Goal: Transaction & Acquisition: Purchase product/service

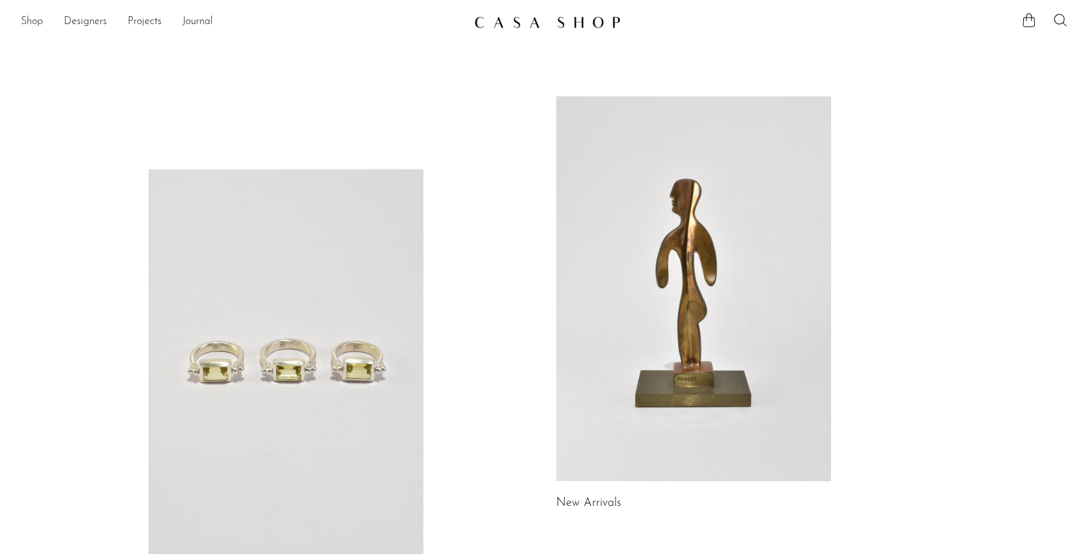
click at [31, 20] on link "Shop" at bounding box center [32, 22] width 22 height 17
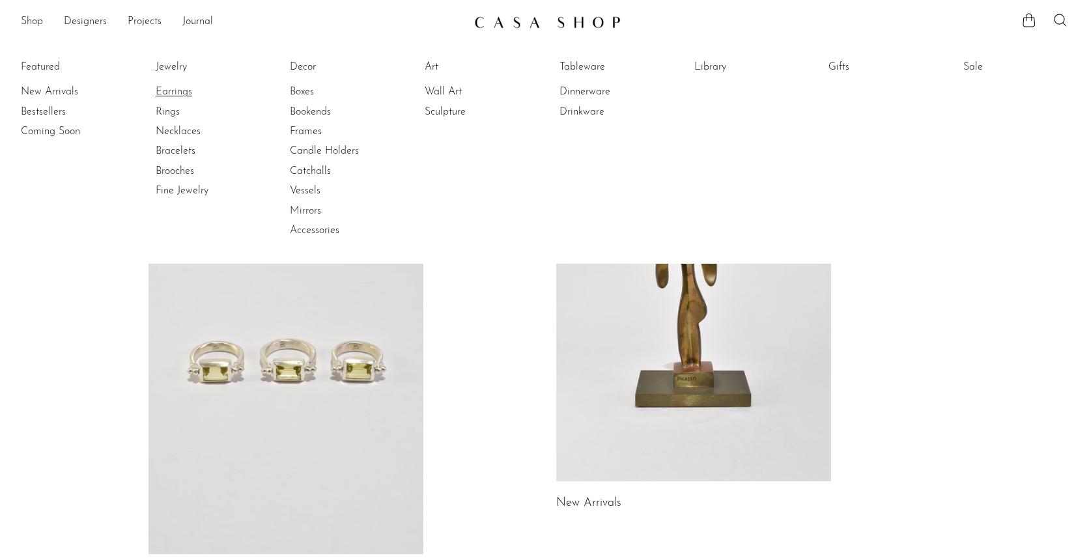
click at [183, 89] on link "Earrings" at bounding box center [205, 92] width 98 height 14
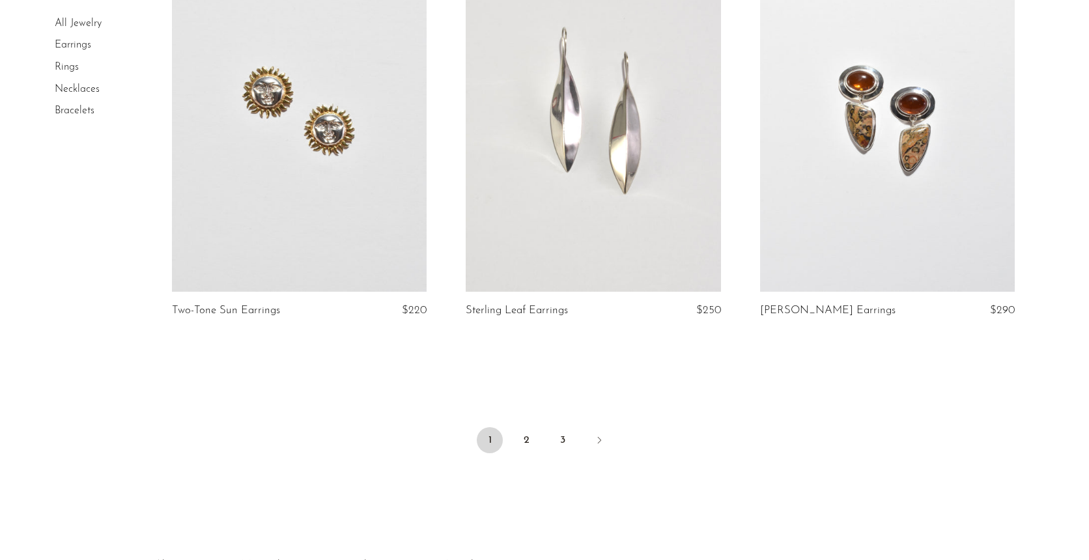
scroll to position [4747, 0]
click at [530, 436] on link "2" at bounding box center [526, 439] width 26 height 26
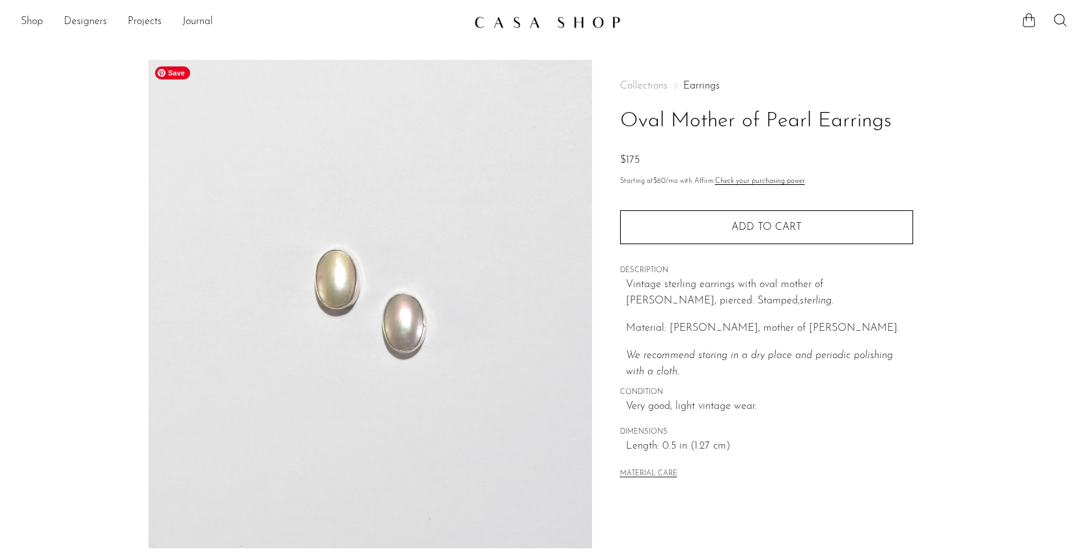
scroll to position [288, 0]
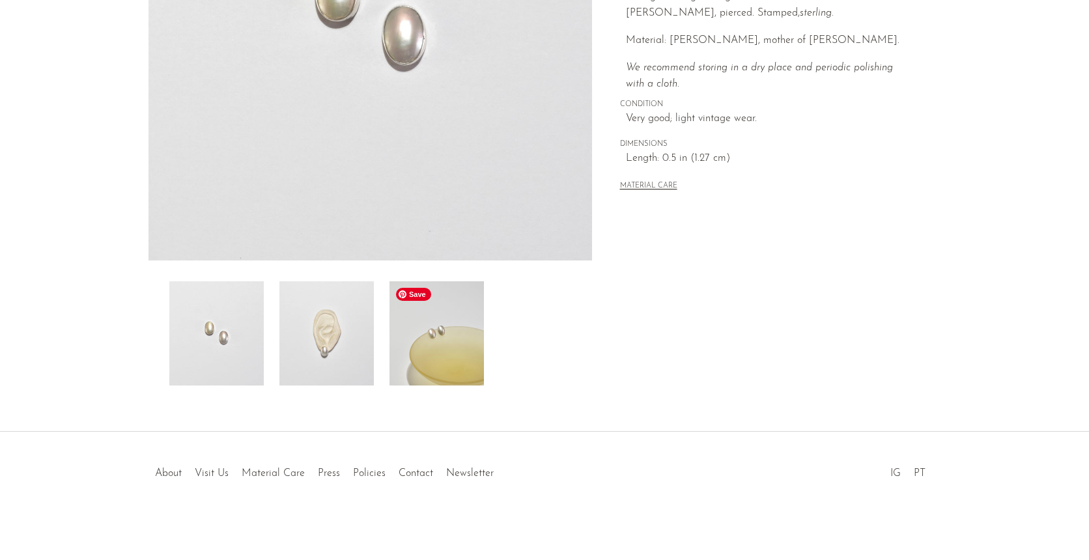
click at [432, 339] on img at bounding box center [436, 333] width 94 height 104
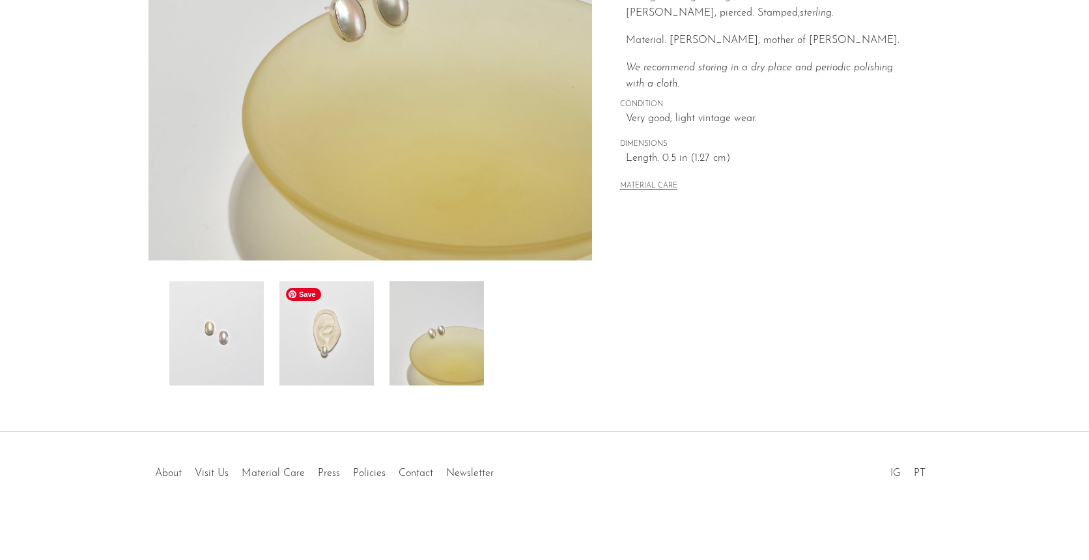
click at [345, 357] on img at bounding box center [326, 333] width 94 height 104
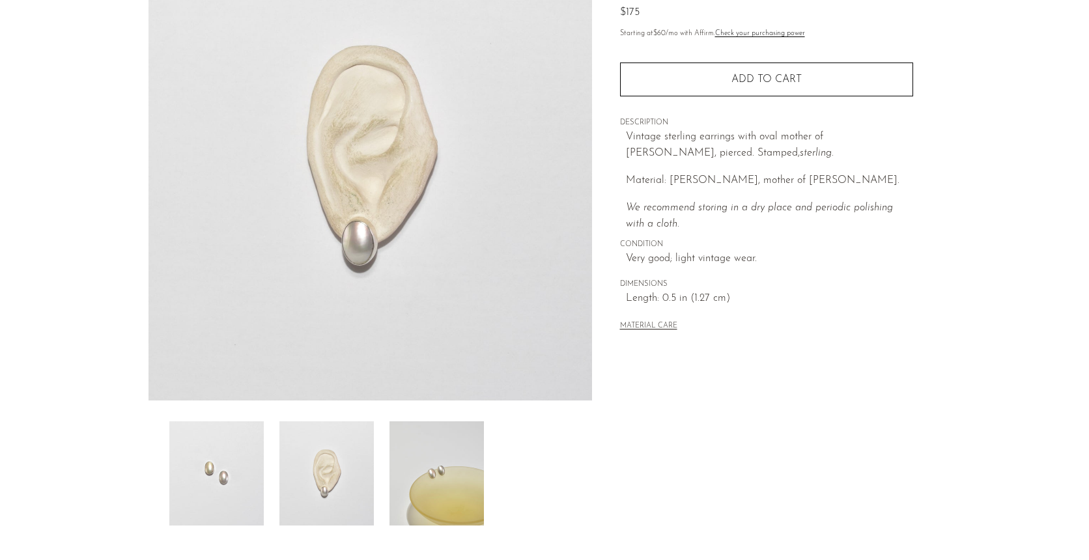
scroll to position [147, 0]
click at [454, 509] on img at bounding box center [436, 474] width 94 height 104
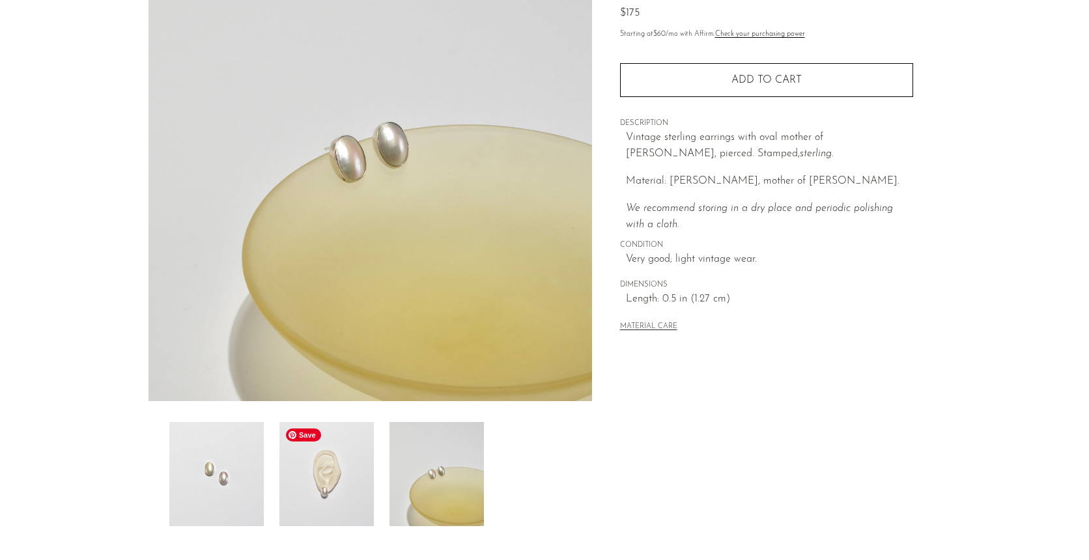
click at [343, 475] on img at bounding box center [326, 474] width 94 height 104
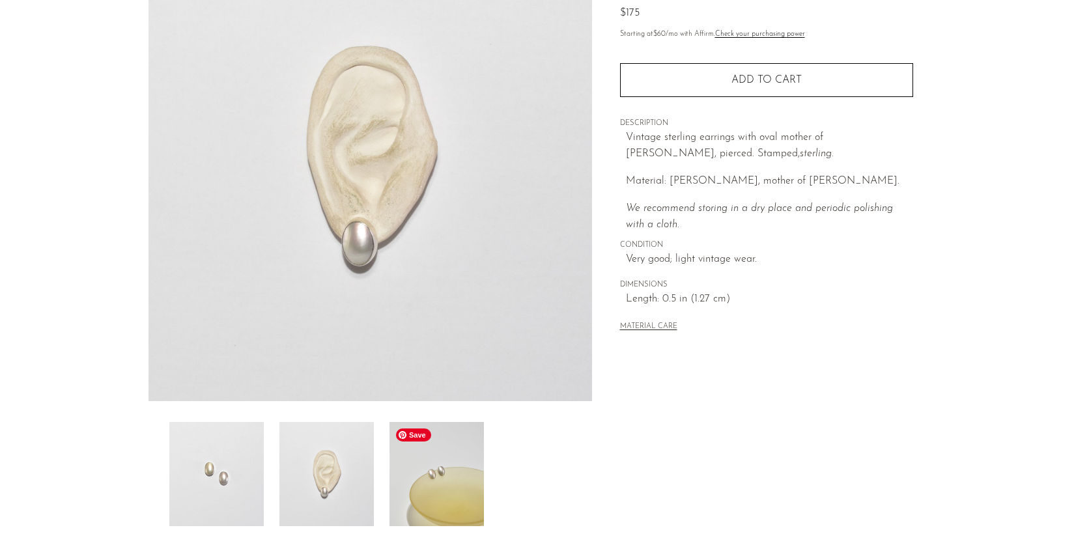
click at [408, 489] on img at bounding box center [436, 474] width 94 height 104
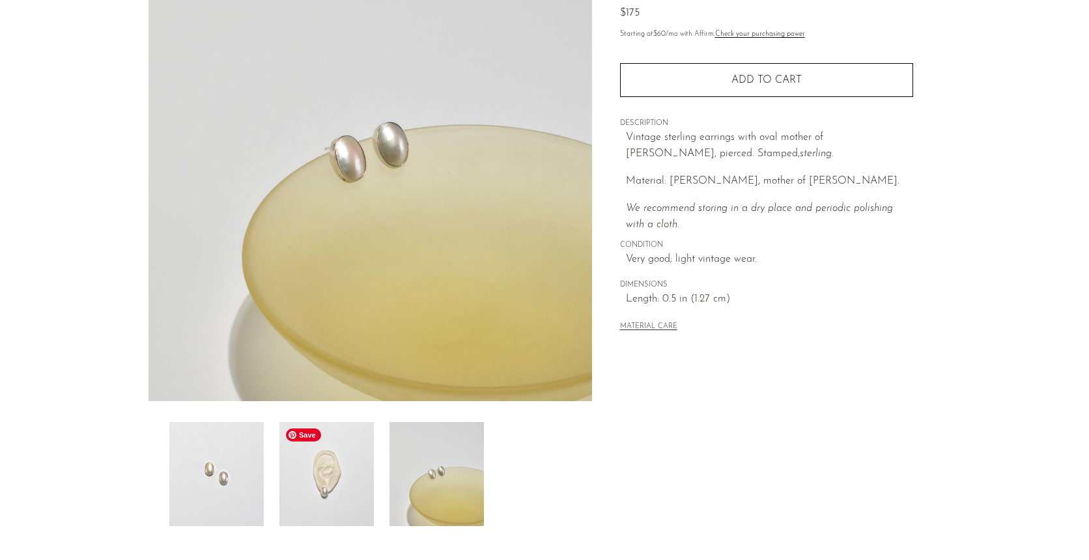
click at [328, 472] on img at bounding box center [326, 474] width 94 height 104
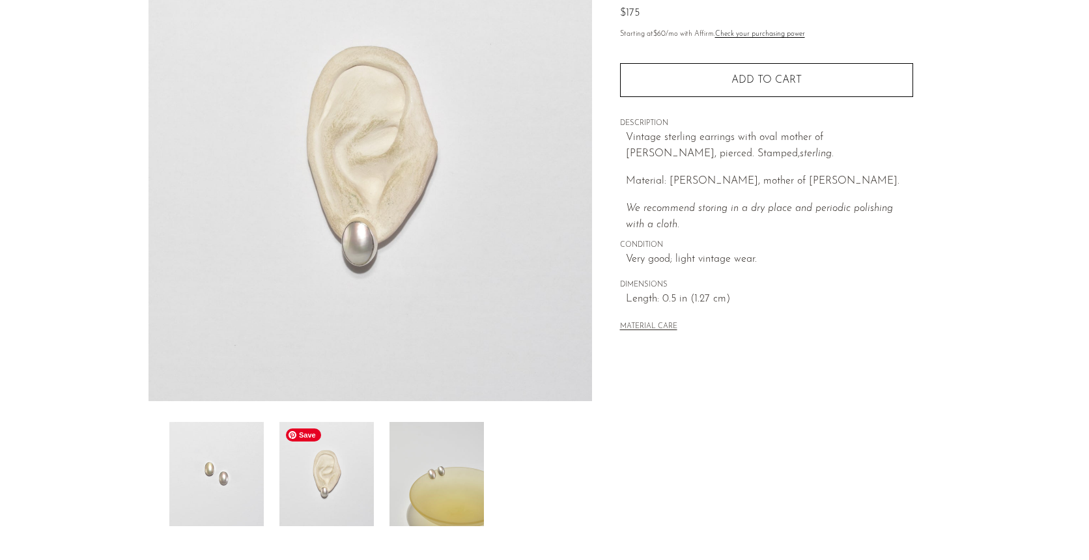
click at [344, 496] on img at bounding box center [326, 474] width 94 height 104
click at [251, 496] on img at bounding box center [216, 474] width 94 height 104
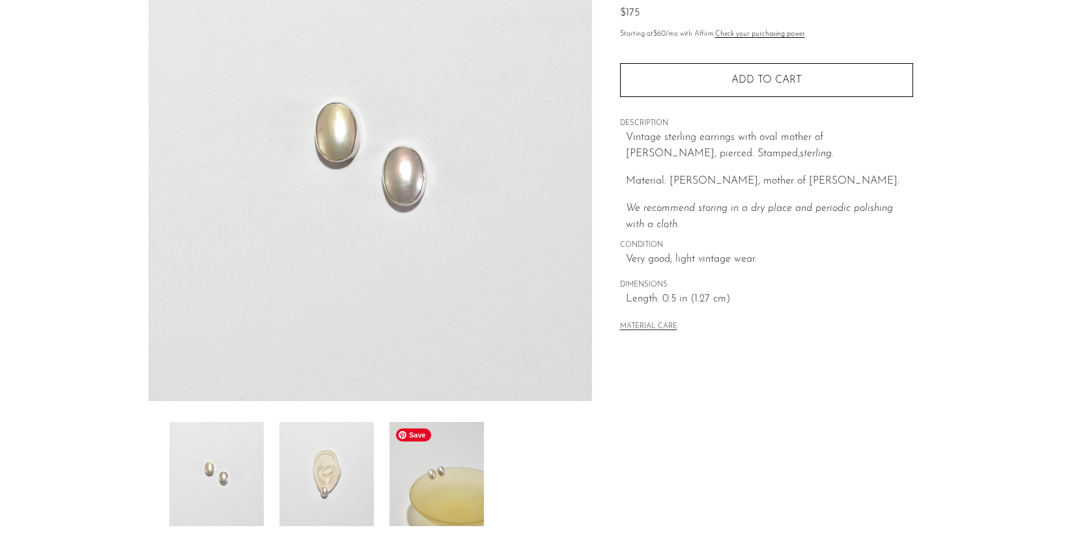
click at [442, 498] on img at bounding box center [436, 474] width 94 height 104
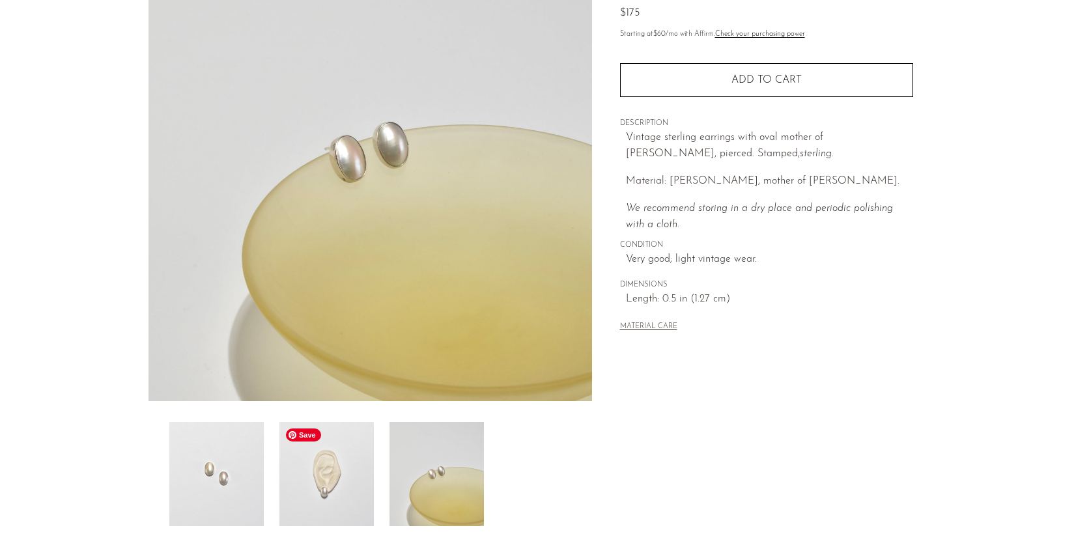
click at [348, 492] on img at bounding box center [326, 474] width 94 height 104
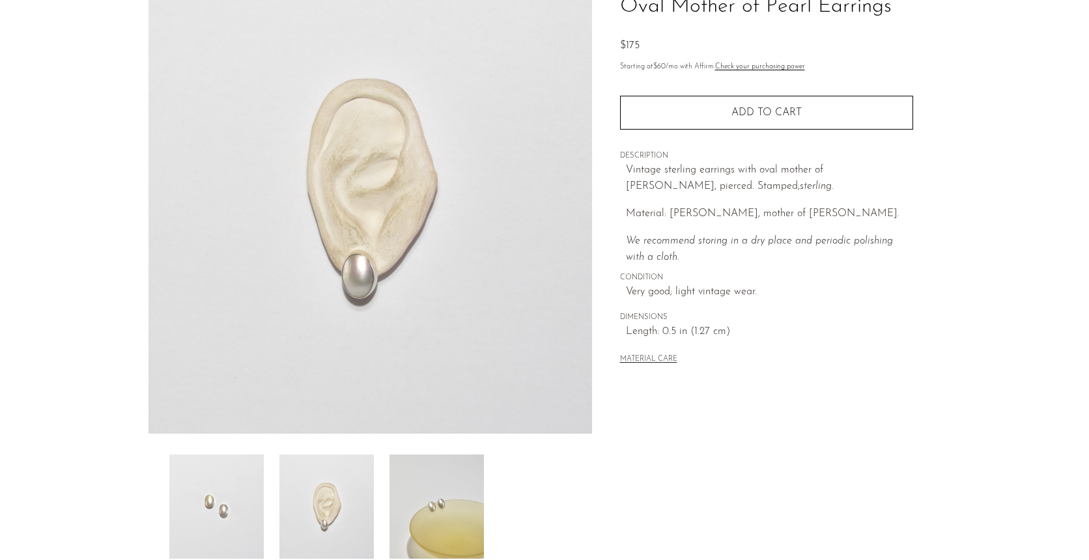
scroll to position [127, 0]
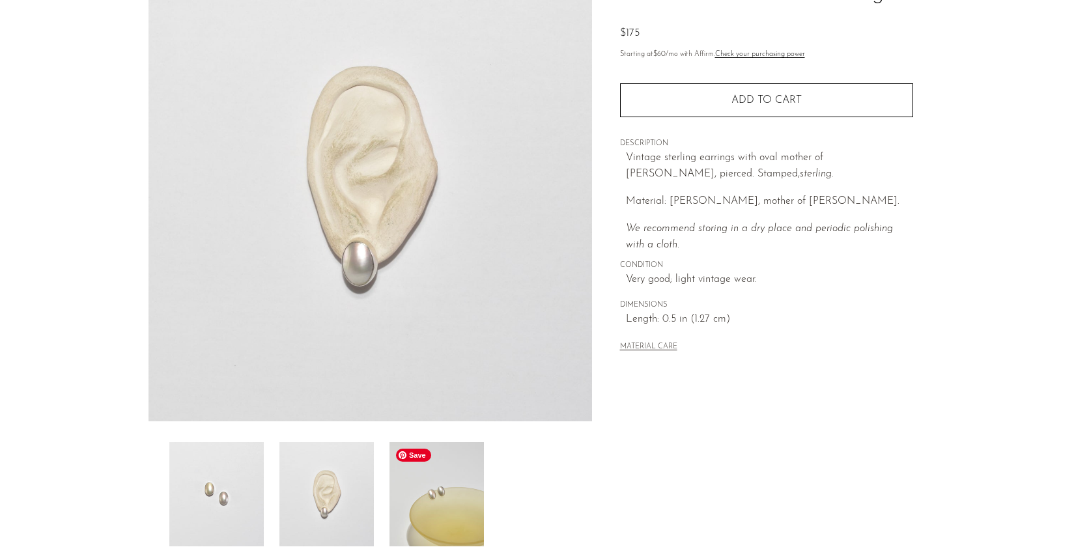
click at [429, 485] on img at bounding box center [436, 494] width 94 height 104
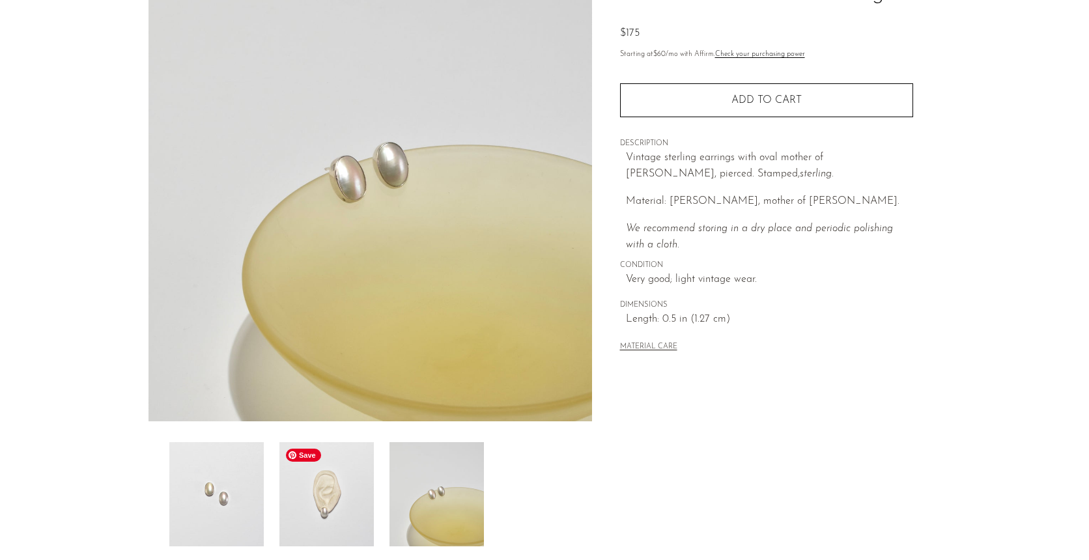
click at [324, 496] on img at bounding box center [326, 494] width 94 height 104
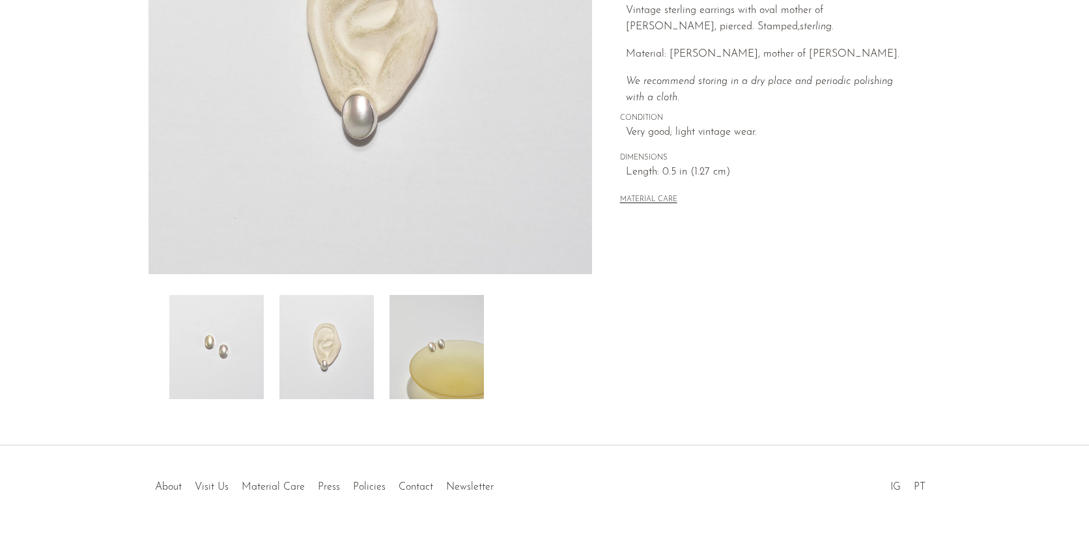
scroll to position [288, 0]
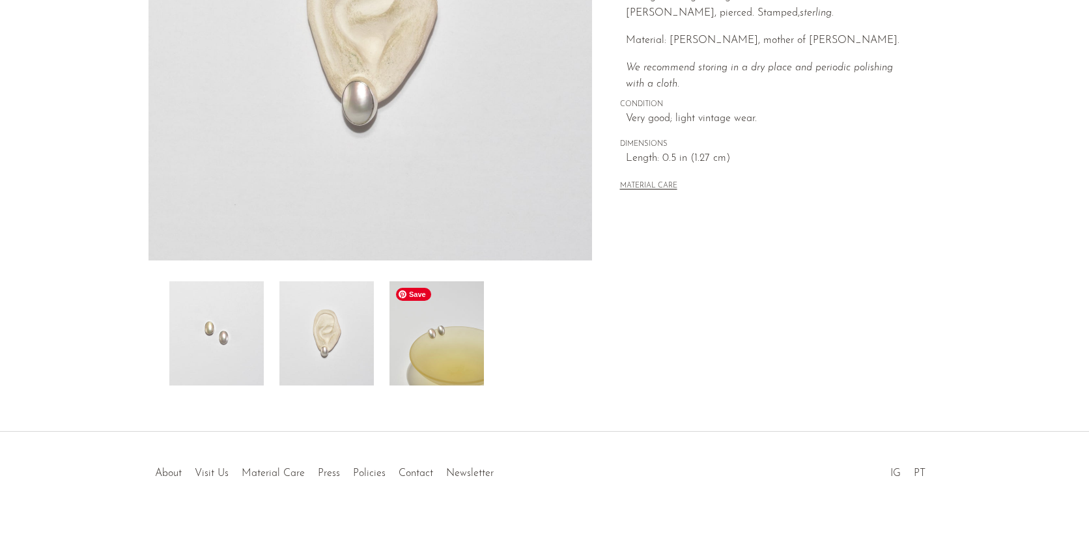
click at [453, 360] on img at bounding box center [436, 333] width 94 height 104
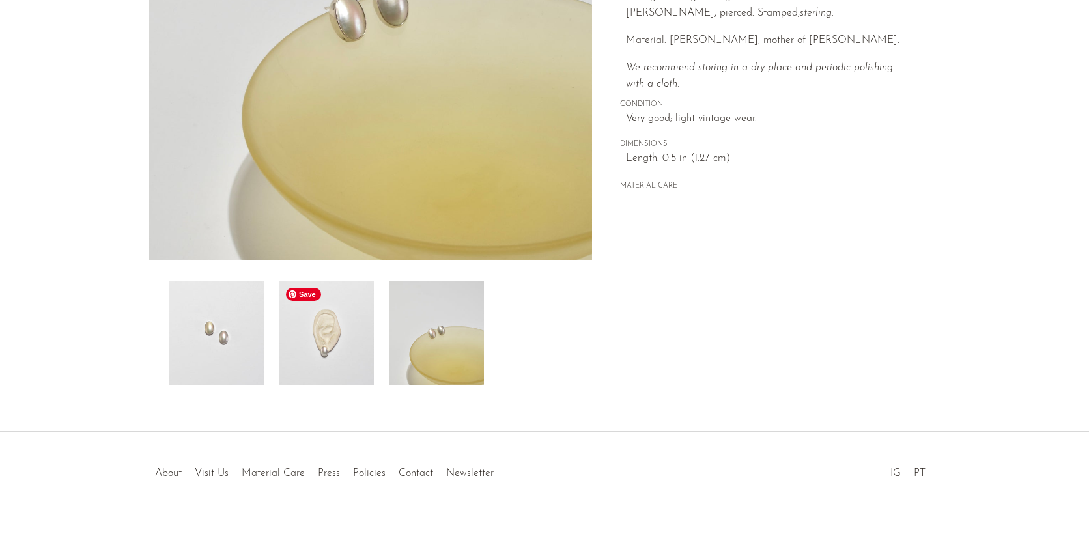
click at [338, 357] on img at bounding box center [326, 333] width 94 height 104
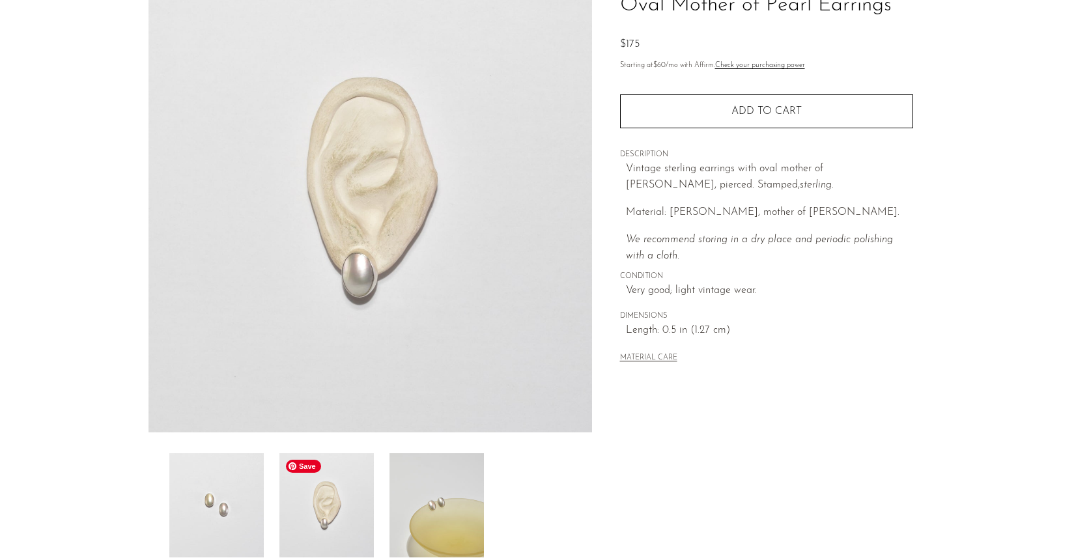
scroll to position [91, 0]
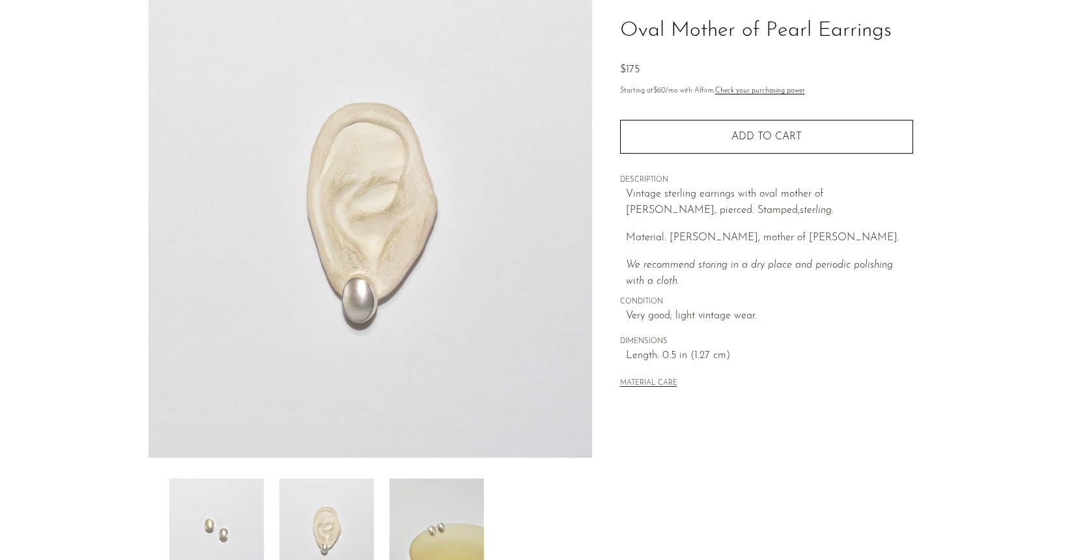
click at [699, 28] on h1 "Oval Mother of Pearl Earrings" at bounding box center [766, 30] width 293 height 33
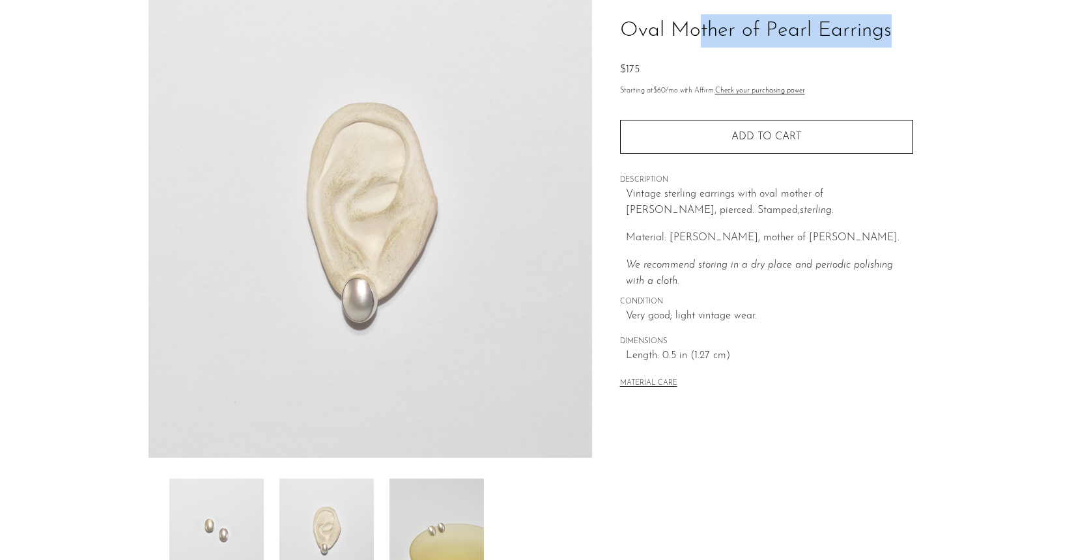
click at [699, 28] on h1 "Oval Mother of Pearl Earrings" at bounding box center [766, 30] width 293 height 33
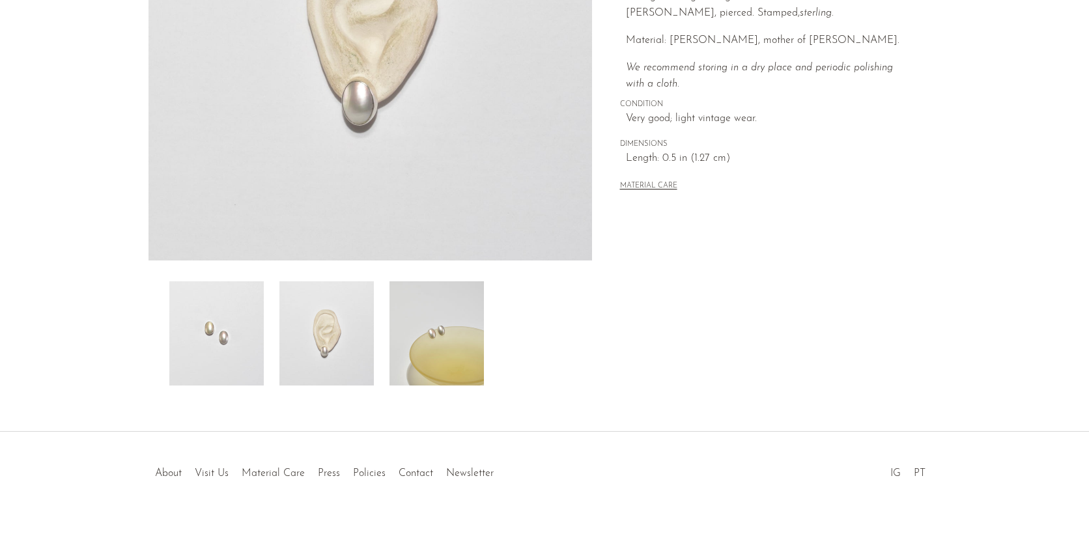
scroll to position [288, 0]
click at [180, 358] on img at bounding box center [216, 333] width 94 height 104
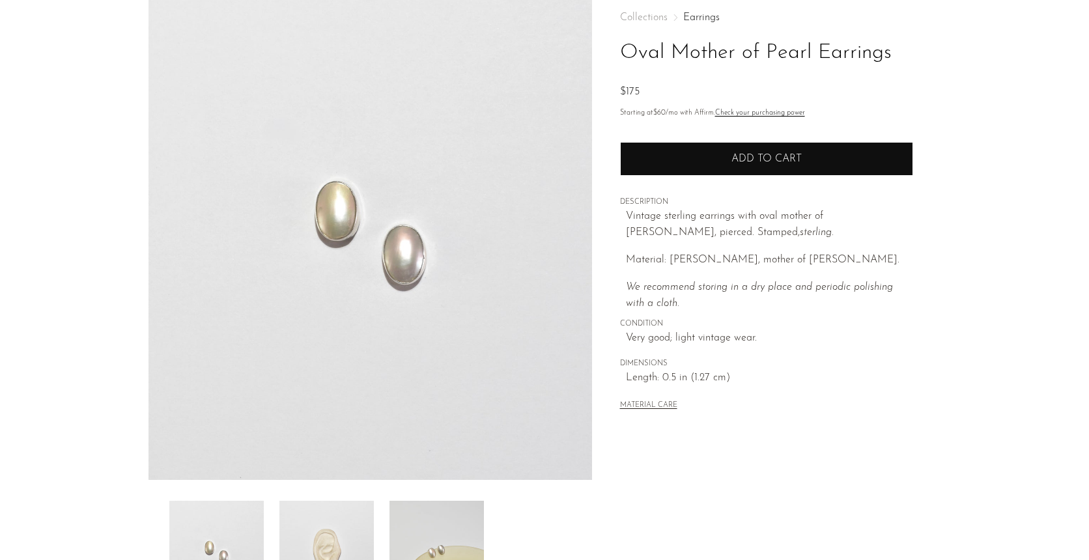
scroll to position [69, 0]
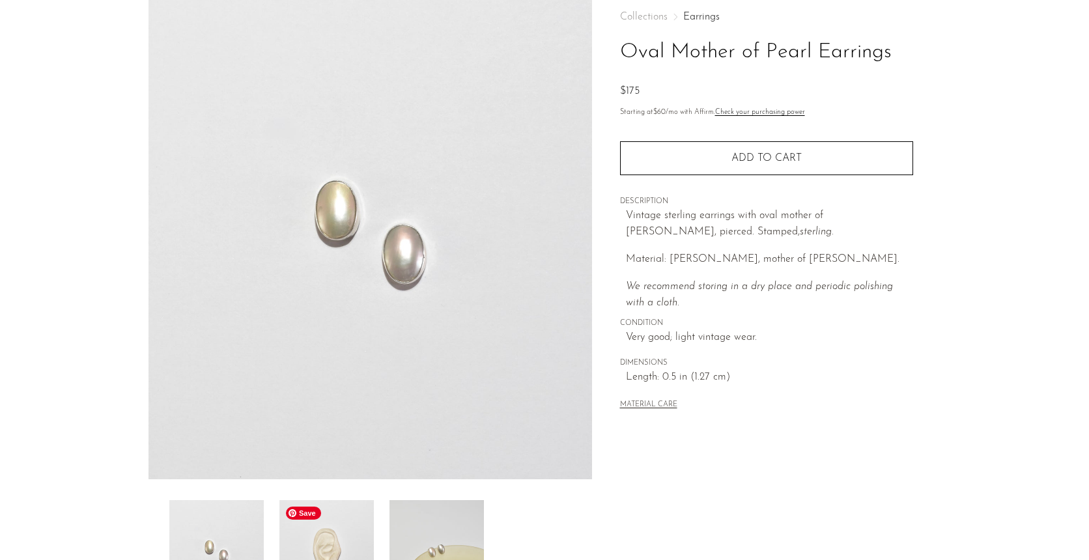
click at [322, 540] on img at bounding box center [326, 552] width 94 height 104
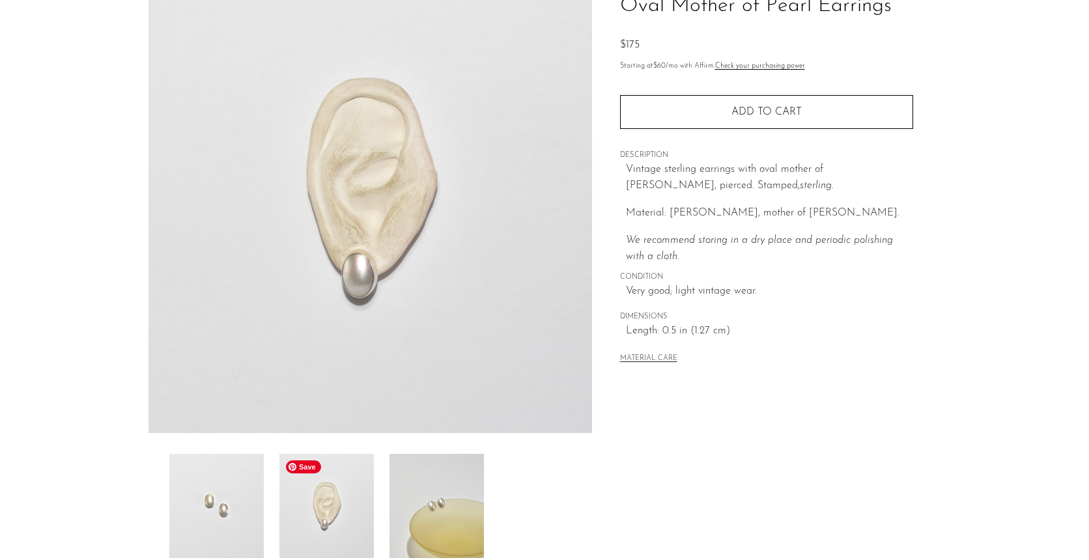
scroll to position [120, 0]
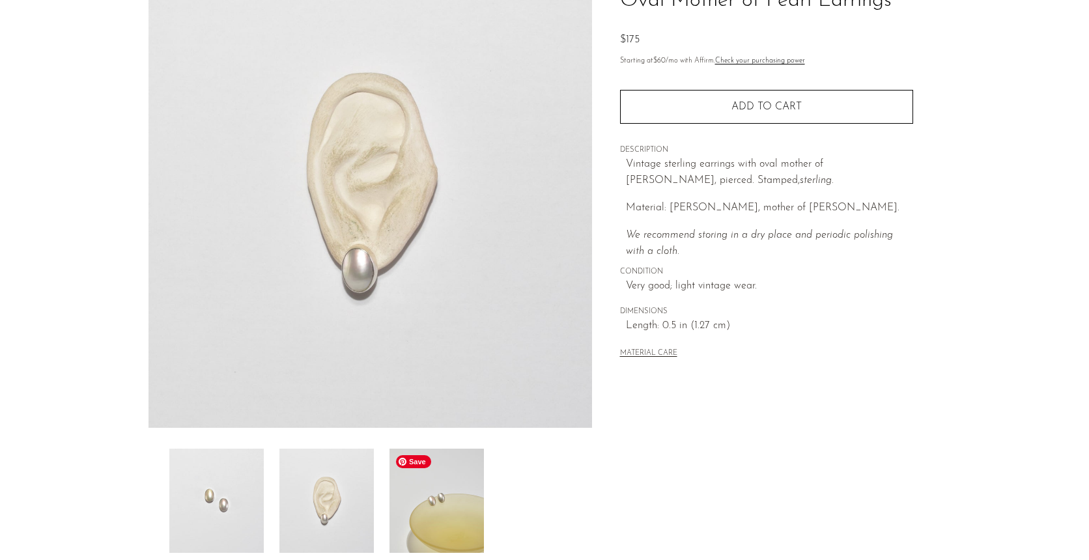
click at [442, 539] on img at bounding box center [436, 501] width 94 height 104
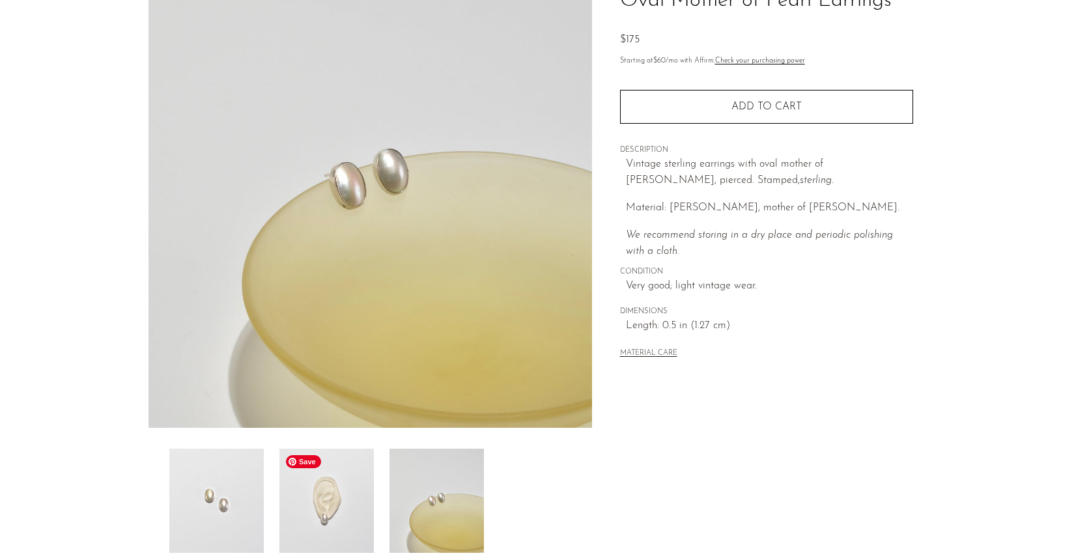
click at [335, 507] on img at bounding box center [326, 501] width 94 height 104
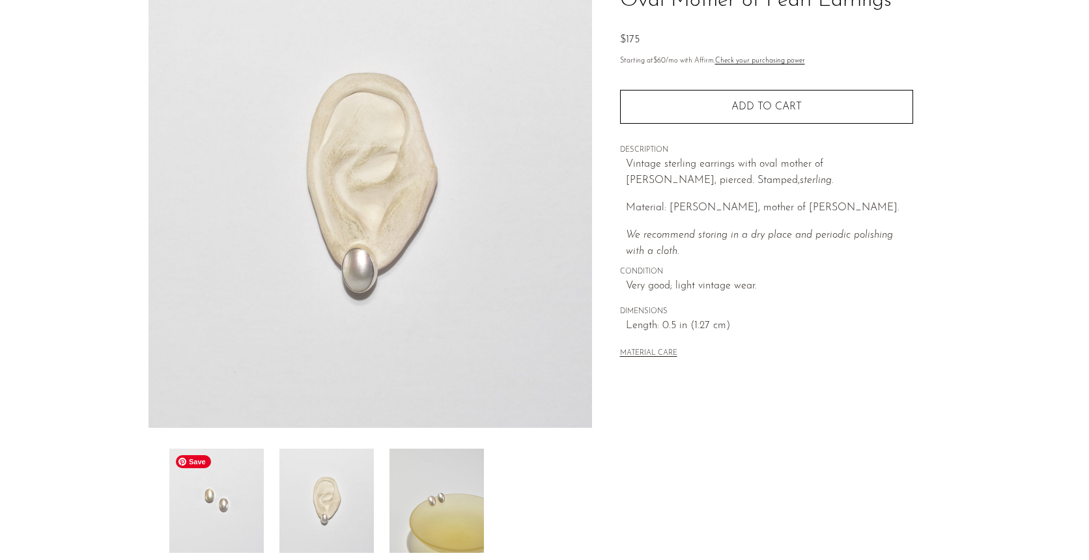
click at [185, 493] on img at bounding box center [216, 501] width 94 height 104
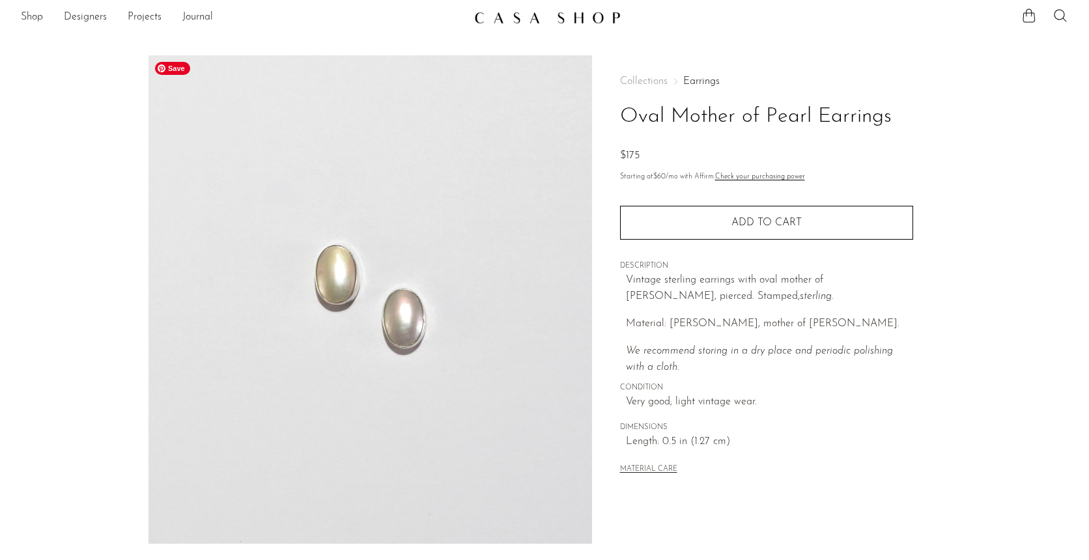
scroll to position [0, 0]
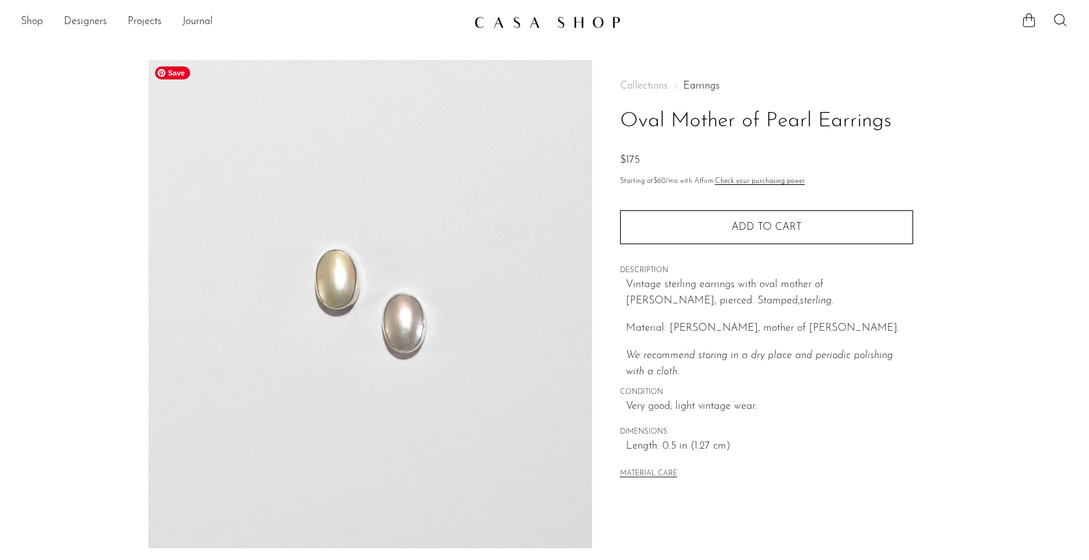
click at [306, 70] on img at bounding box center [370, 304] width 444 height 488
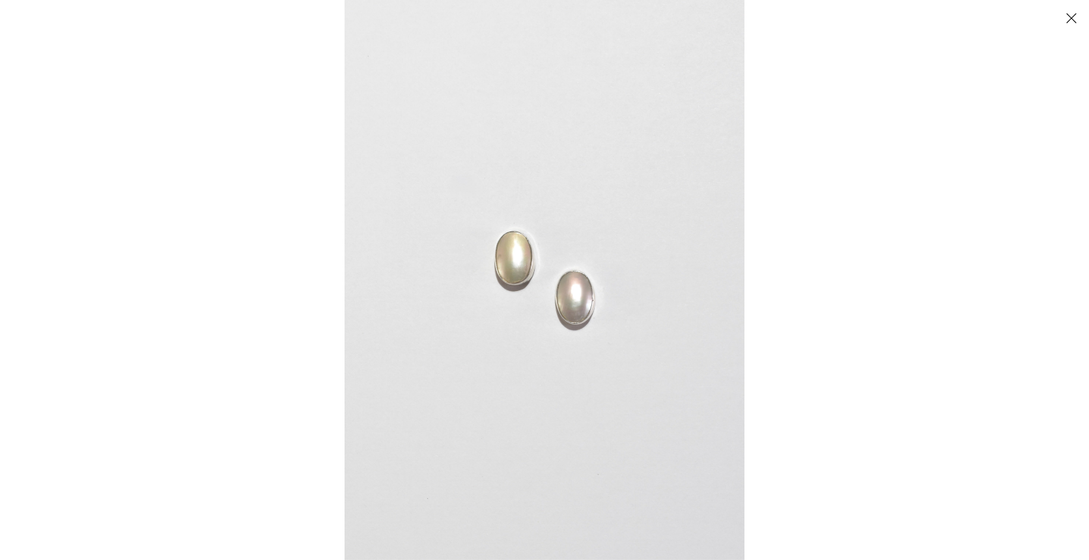
click at [1062, 25] on button "Close" at bounding box center [1071, 18] width 23 height 23
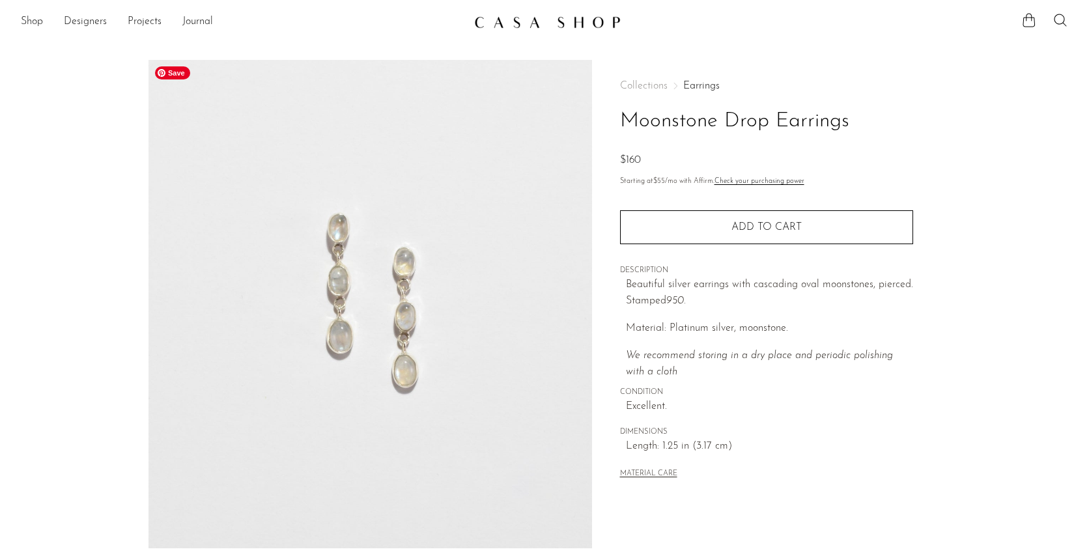
scroll to position [288, 0]
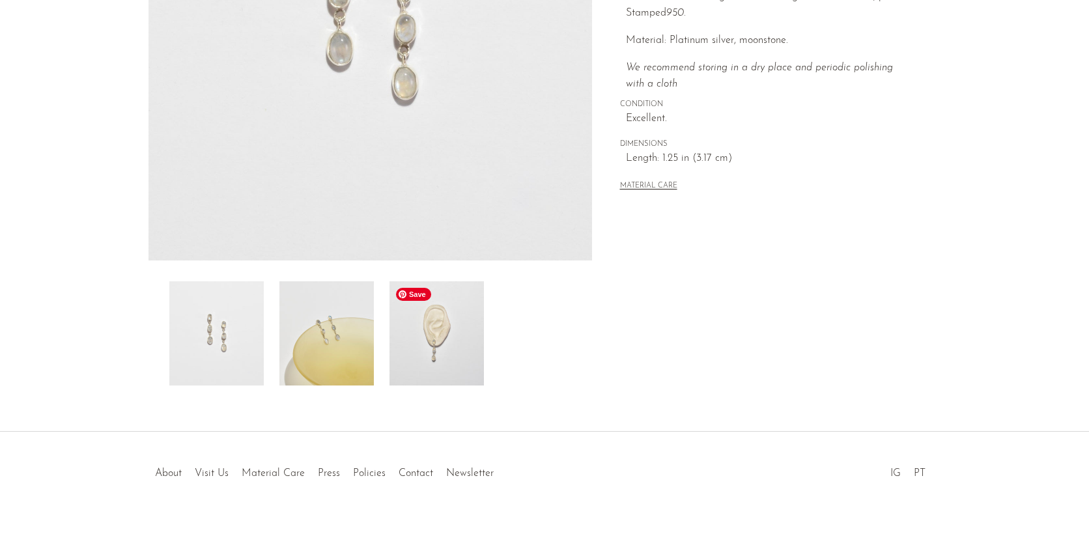
click at [436, 338] on img at bounding box center [436, 333] width 94 height 104
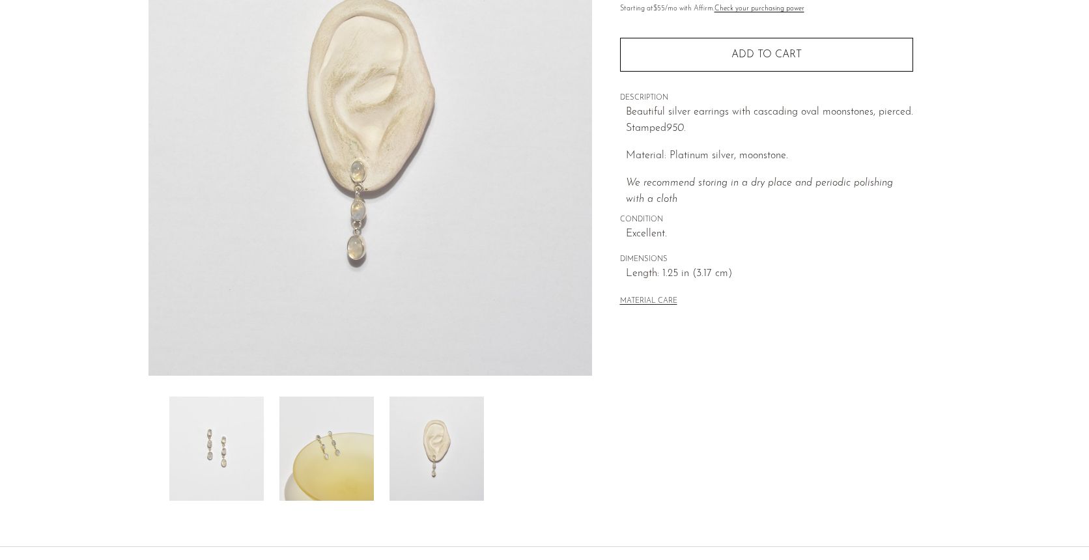
scroll to position [174, 0]
click at [333, 461] on img at bounding box center [326, 447] width 94 height 104
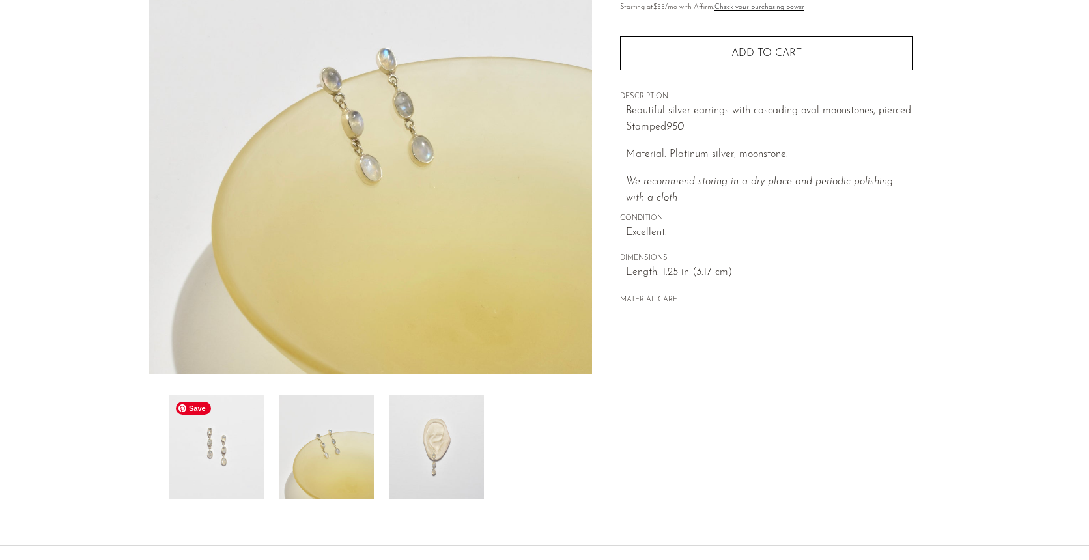
click at [231, 459] on img at bounding box center [216, 447] width 94 height 104
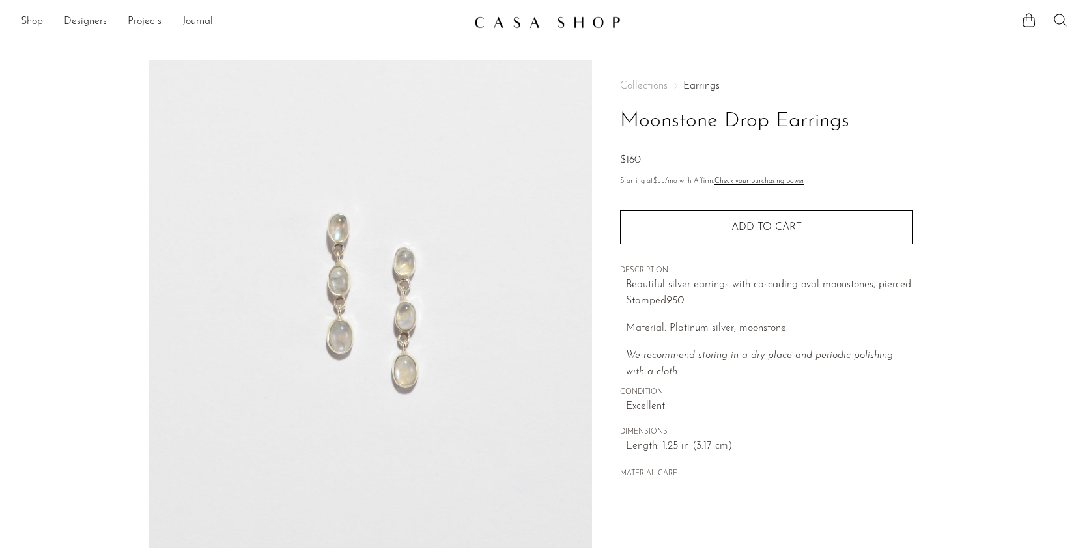
scroll to position [1, 0]
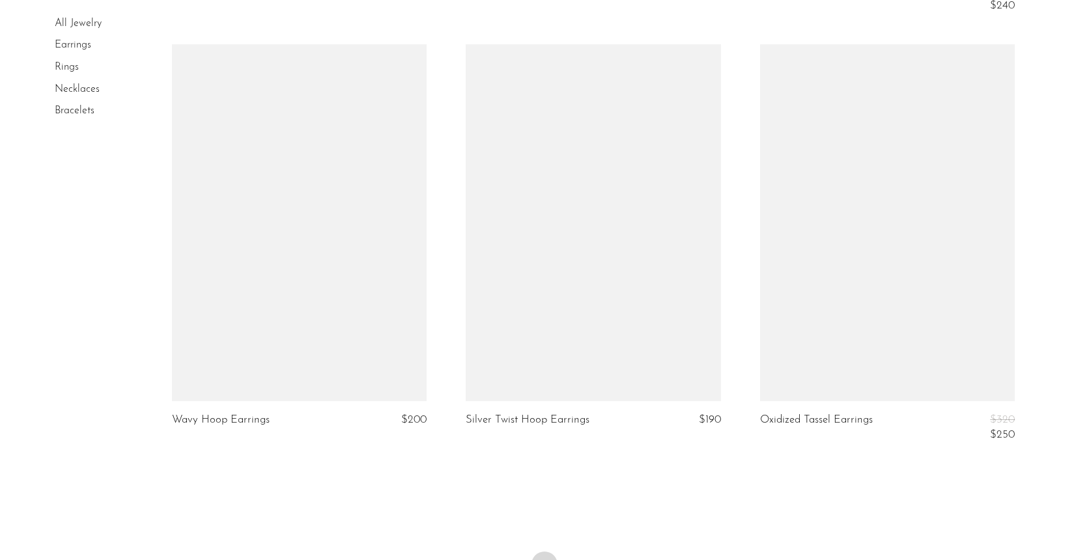
scroll to position [4895, 0]
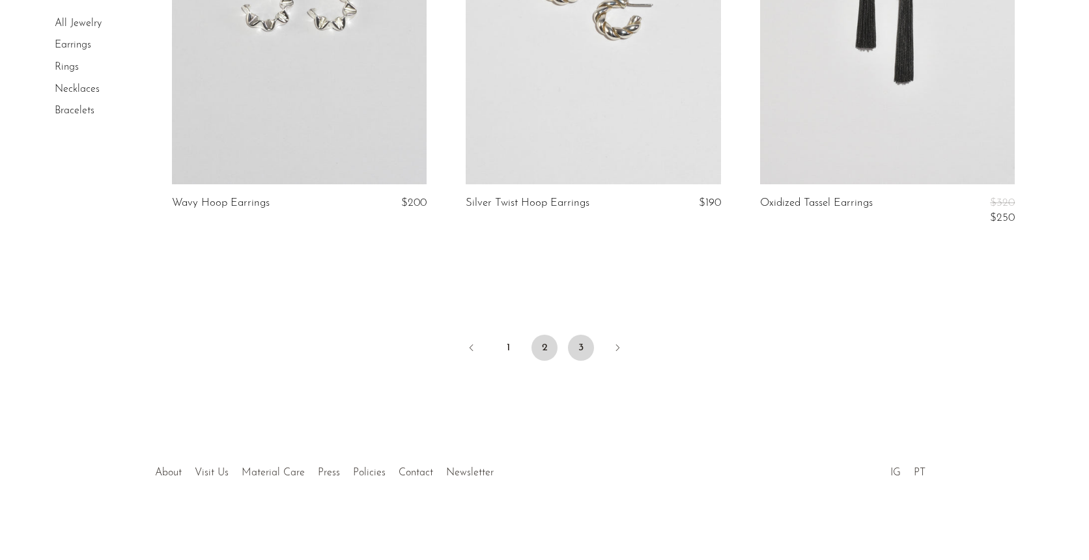
click at [582, 352] on link "3" at bounding box center [581, 348] width 26 height 26
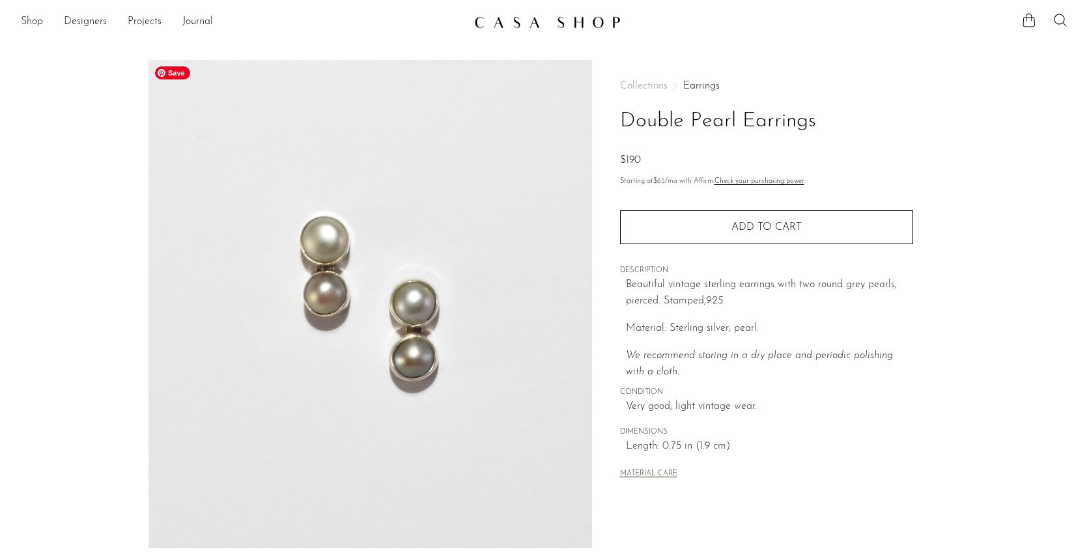
scroll to position [288, 0]
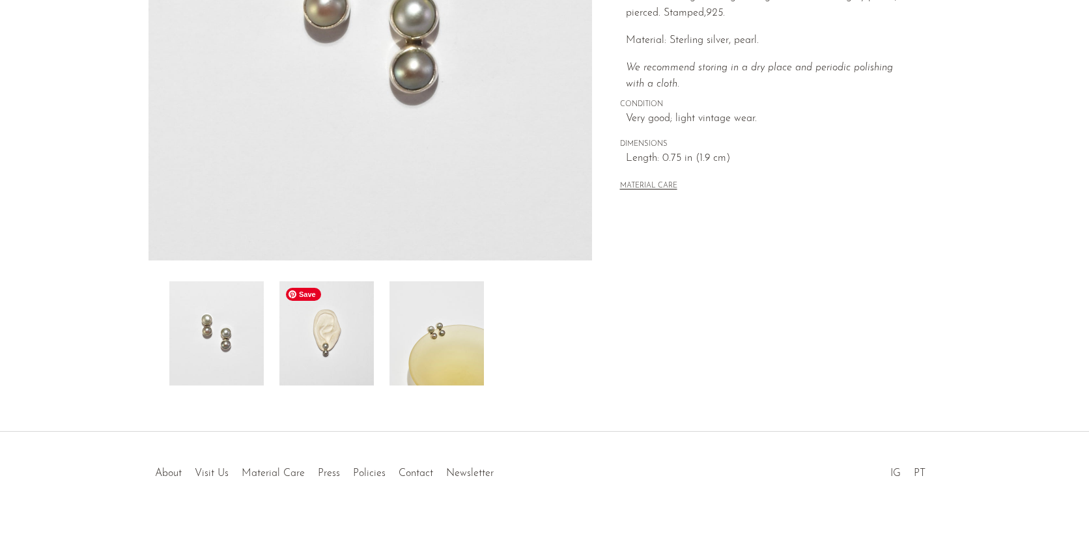
click at [329, 337] on img at bounding box center [326, 333] width 94 height 104
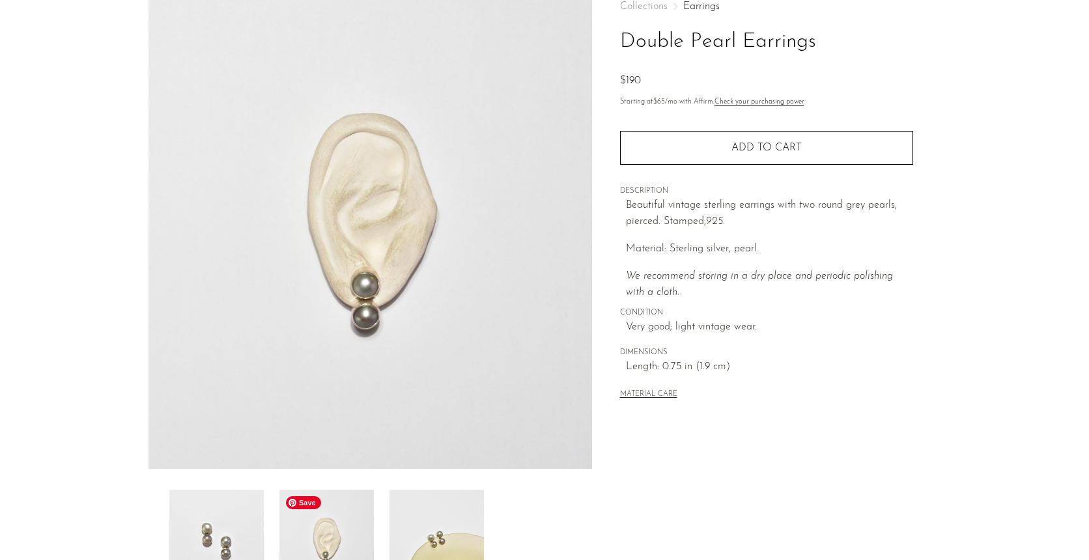
scroll to position [0, 0]
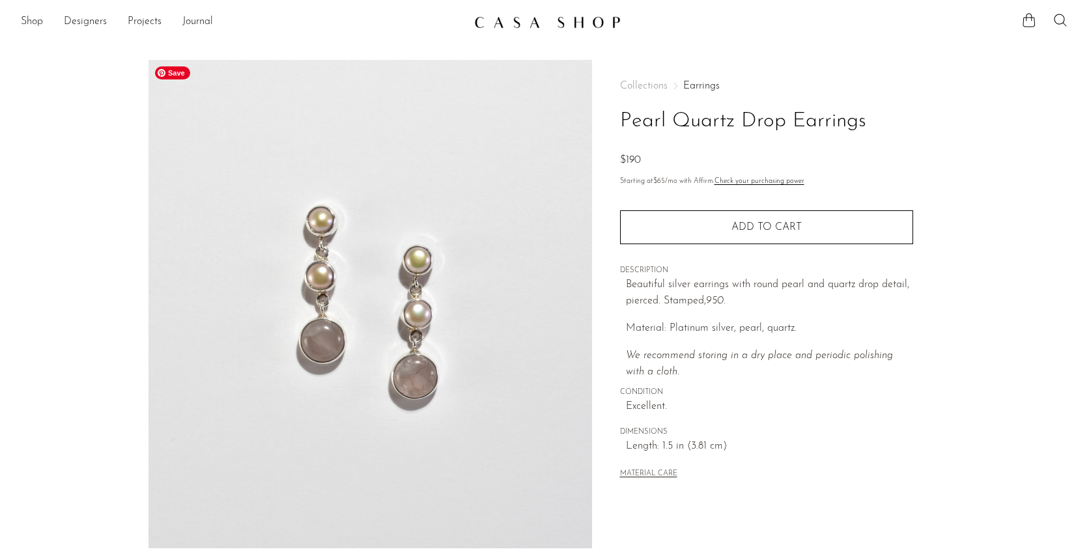
scroll to position [288, 0]
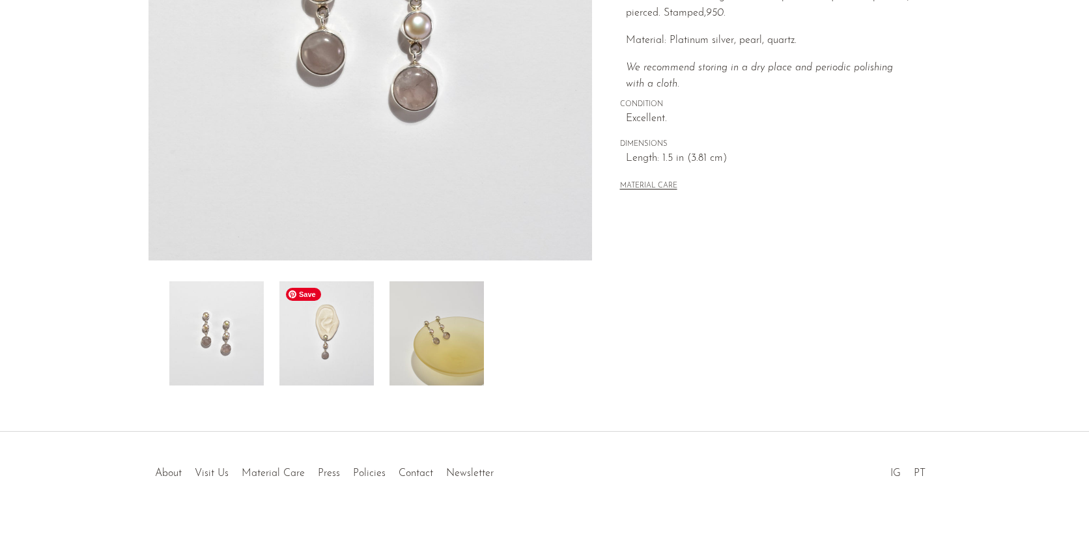
click at [334, 358] on img at bounding box center [326, 333] width 94 height 104
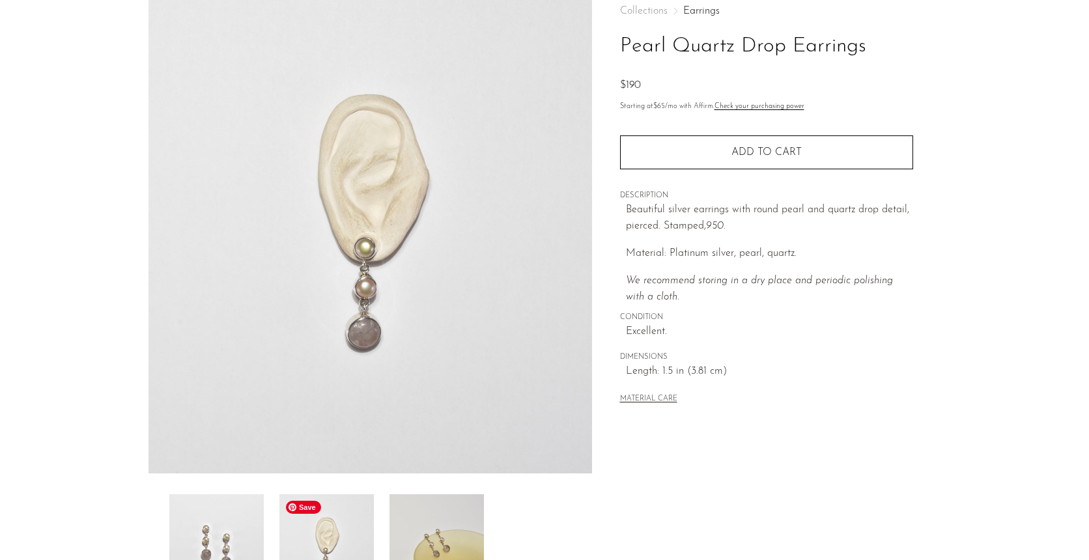
scroll to position [77, 0]
click at [730, 221] on p "Beautiful silver earrings with round pearl and quartz drop detail, pierced. Sta…" at bounding box center [769, 216] width 287 height 33
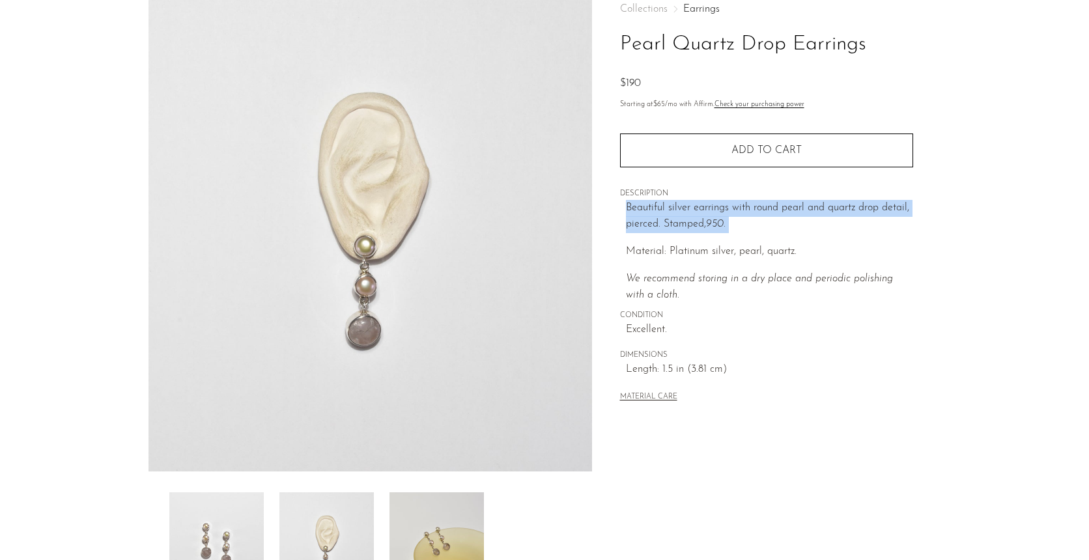
click at [701, 278] on icon "We recommend storing in a dry place and periodic polishing with a cloth." at bounding box center [759, 287] width 267 height 27
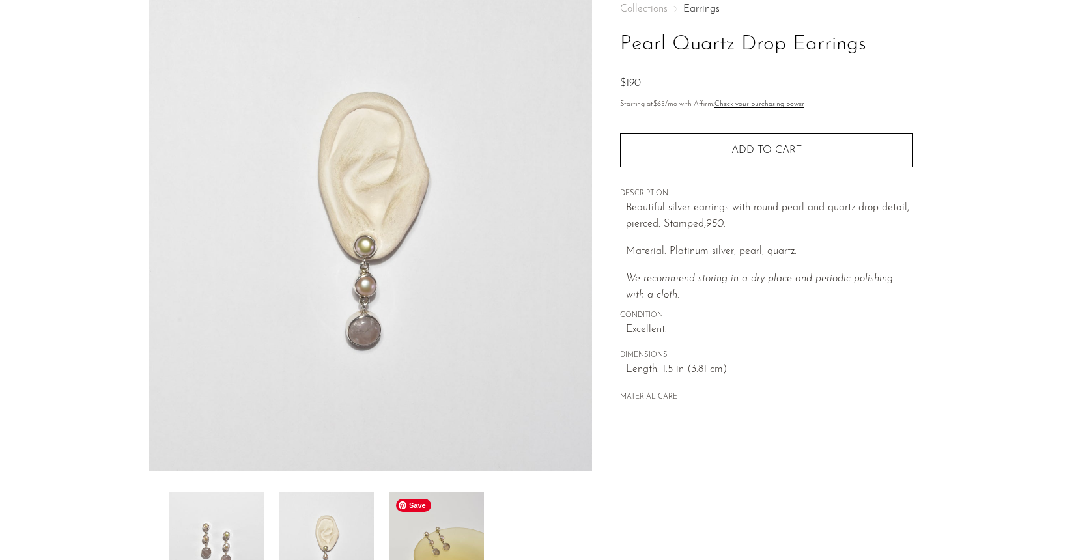
click at [462, 541] on img at bounding box center [436, 544] width 94 height 104
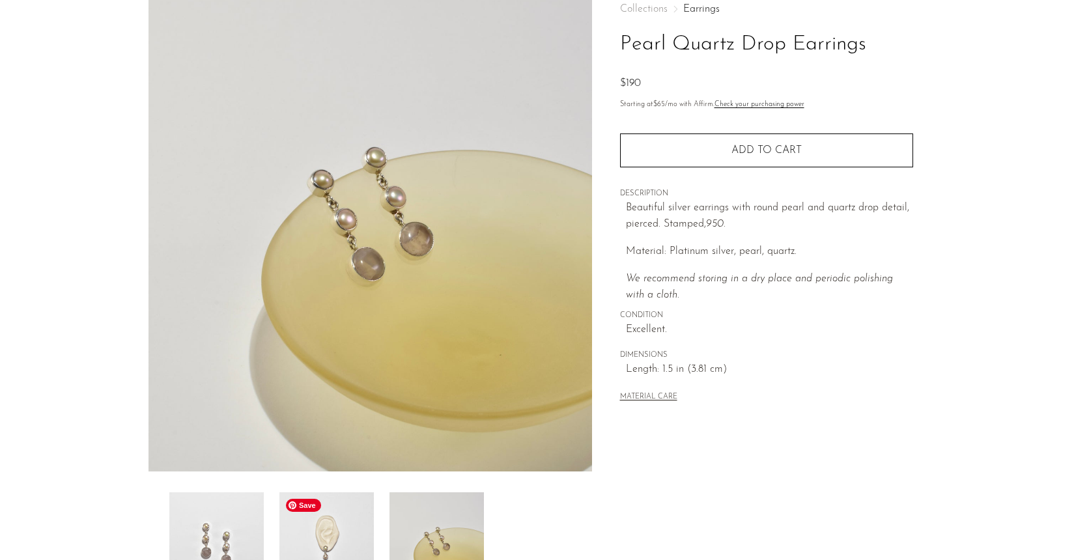
click at [305, 548] on img at bounding box center [326, 544] width 94 height 104
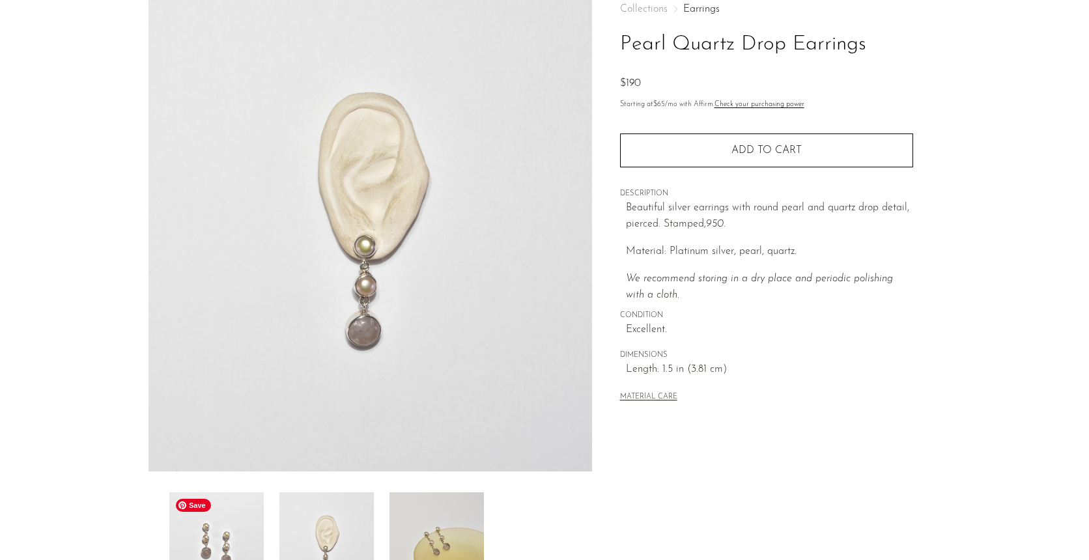
click at [222, 551] on img at bounding box center [216, 544] width 94 height 104
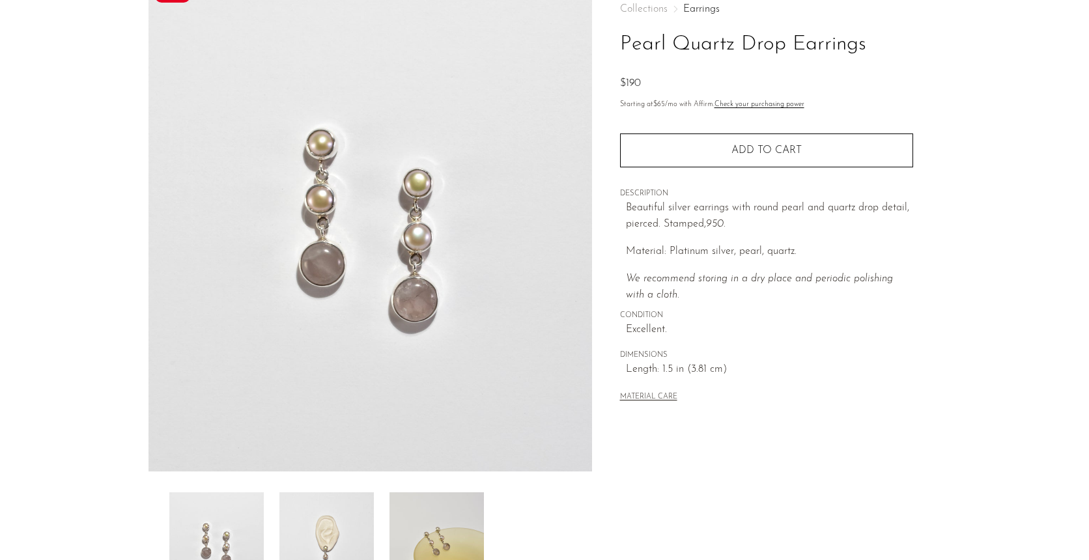
scroll to position [0, 0]
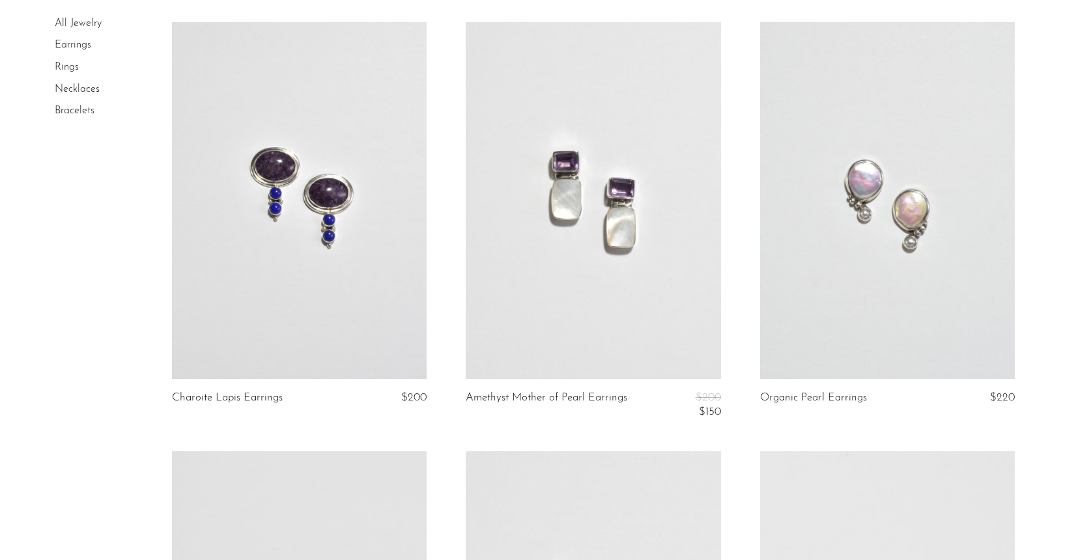
scroll to position [624, 0]
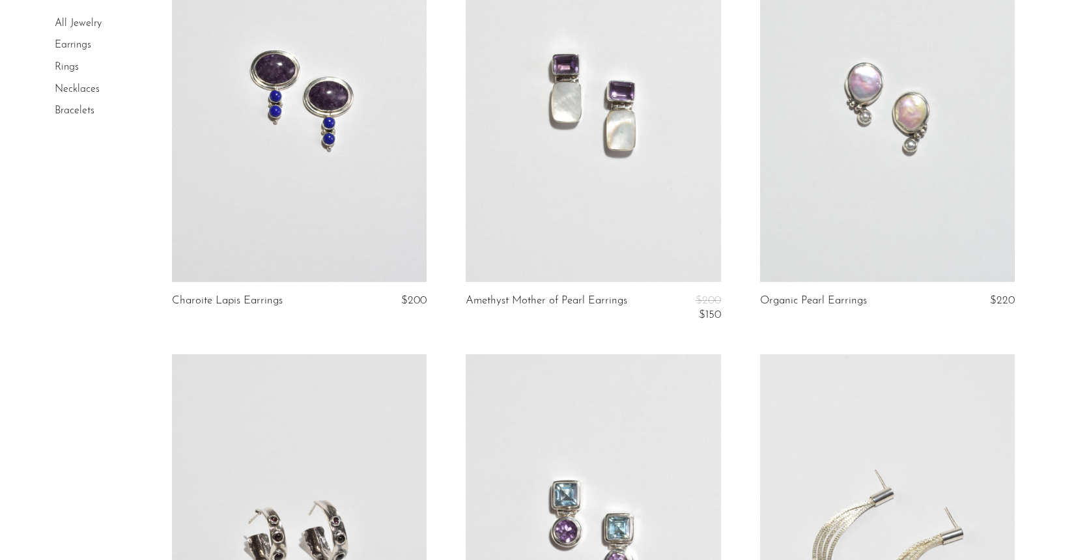
click at [62, 66] on link "Rings" at bounding box center [67, 67] width 24 height 10
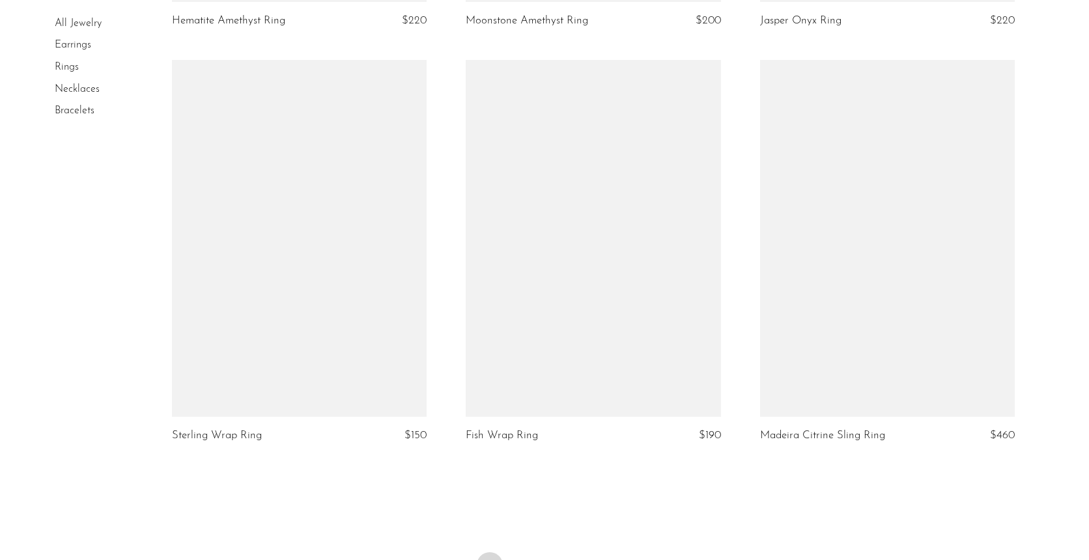
scroll to position [4659, 0]
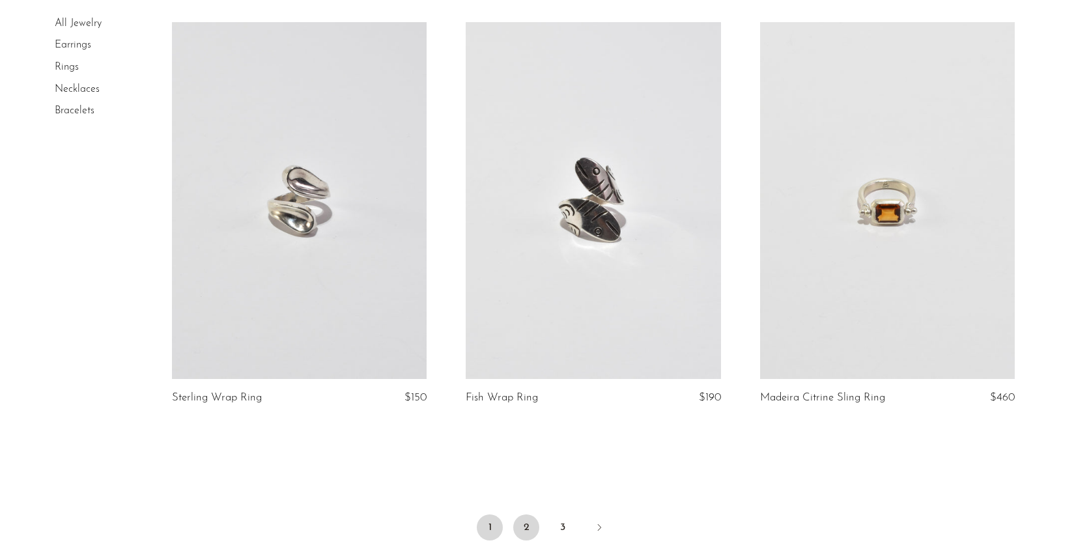
click at [531, 530] on link "2" at bounding box center [526, 528] width 26 height 26
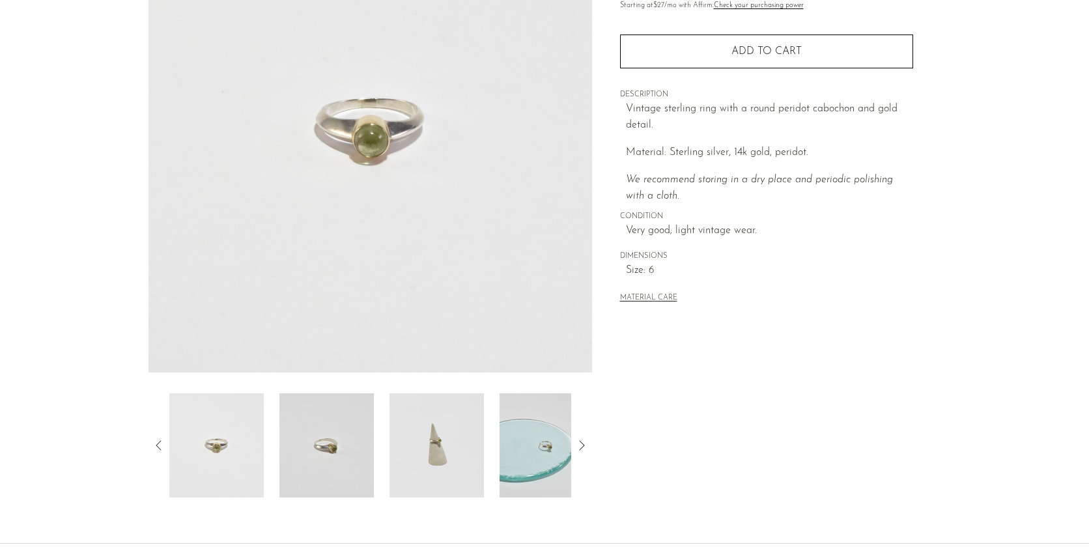
scroll to position [288, 0]
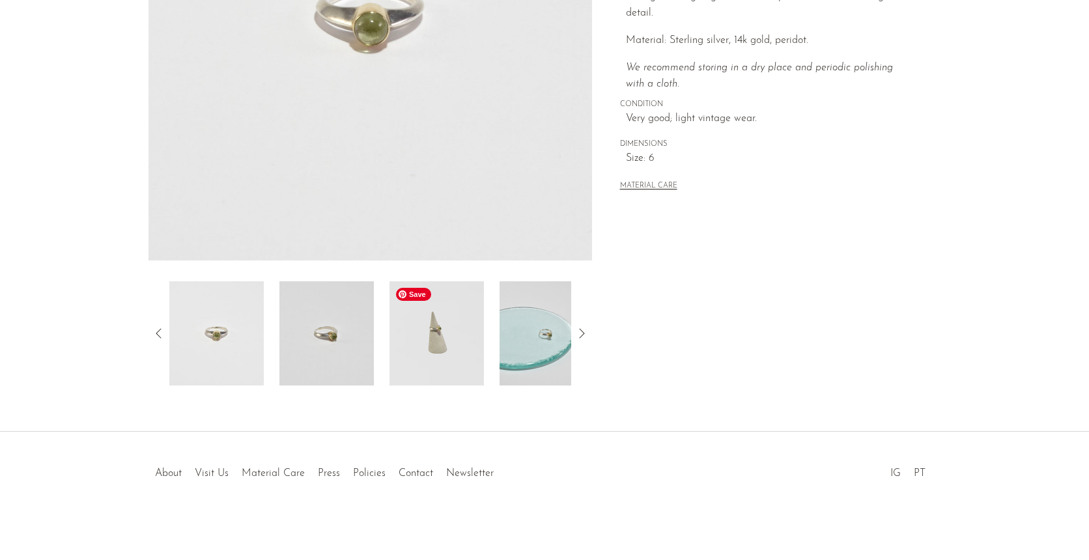
click at [424, 341] on img at bounding box center [436, 333] width 94 height 104
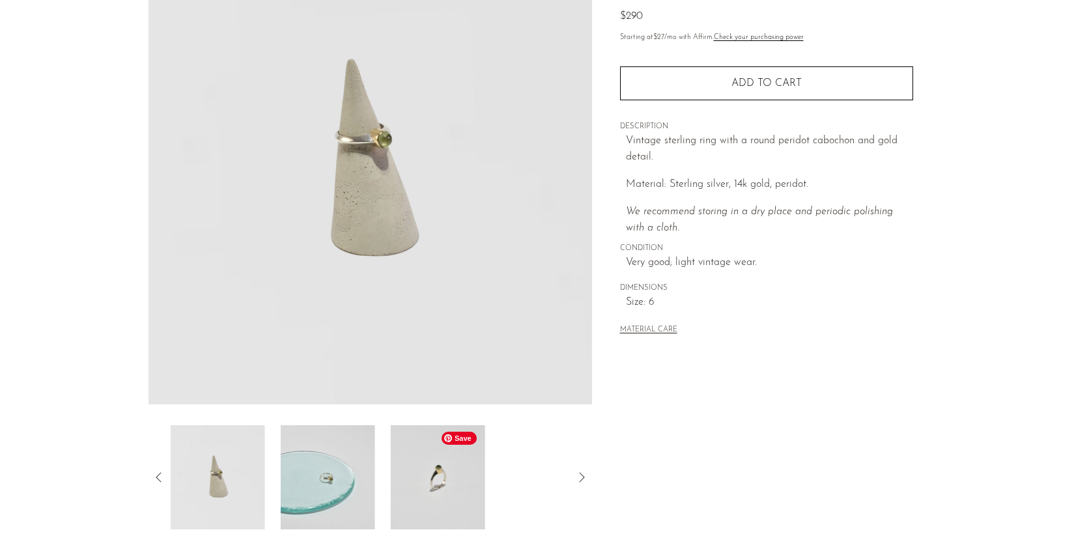
scroll to position [131, 0]
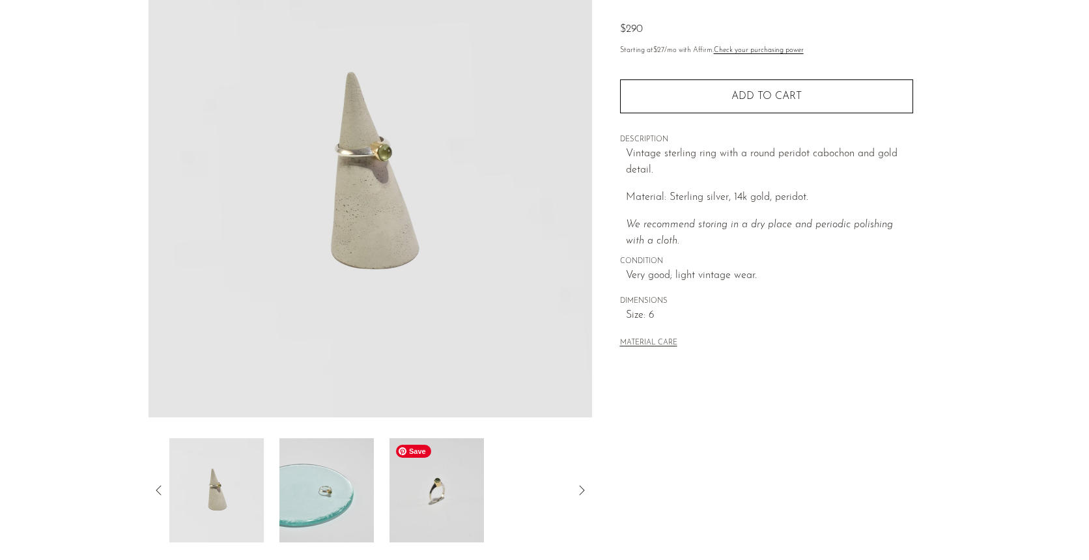
click at [455, 522] on img at bounding box center [436, 490] width 94 height 104
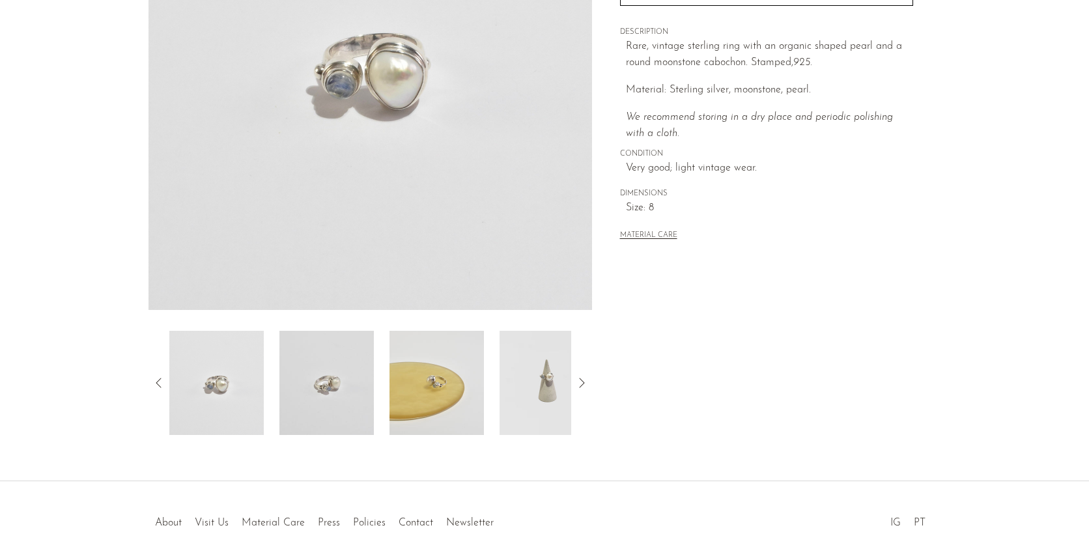
scroll to position [240, 0]
click at [341, 406] on img at bounding box center [326, 382] width 94 height 104
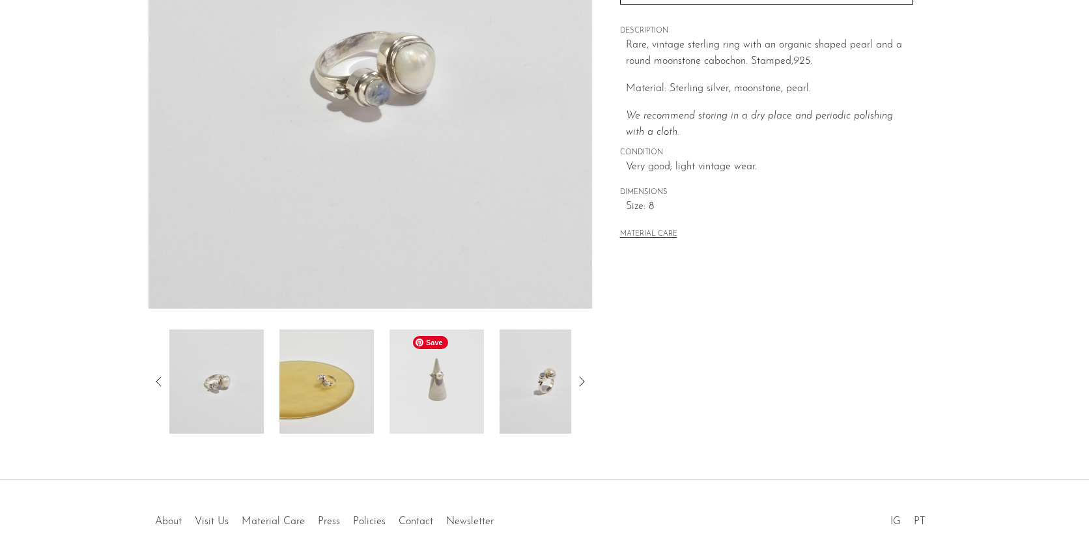
click at [404, 407] on img at bounding box center [436, 382] width 94 height 104
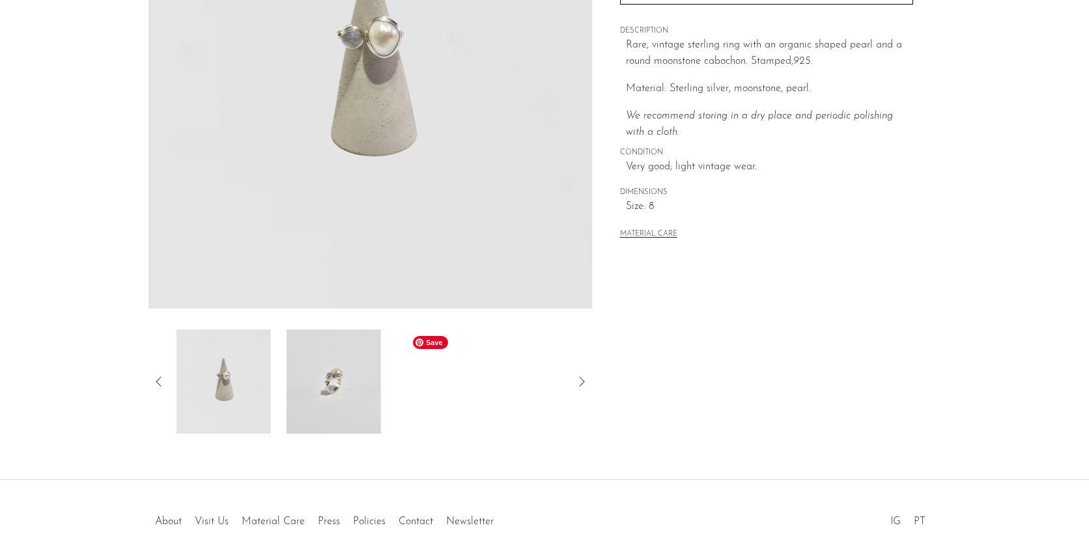
click at [404, 407] on div at bounding box center [370, 382] width 402 height 104
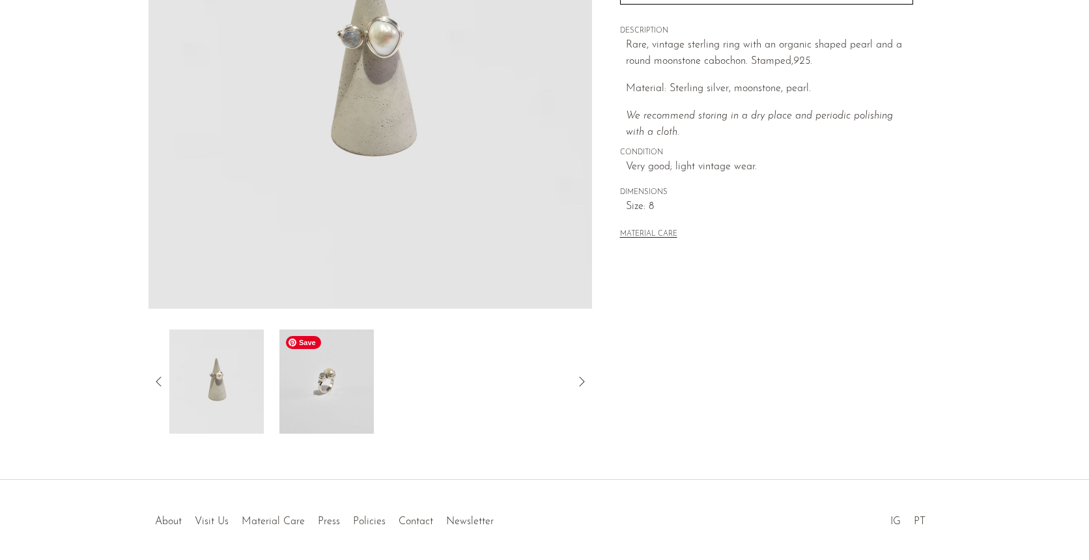
click at [332, 413] on img at bounding box center [326, 382] width 94 height 104
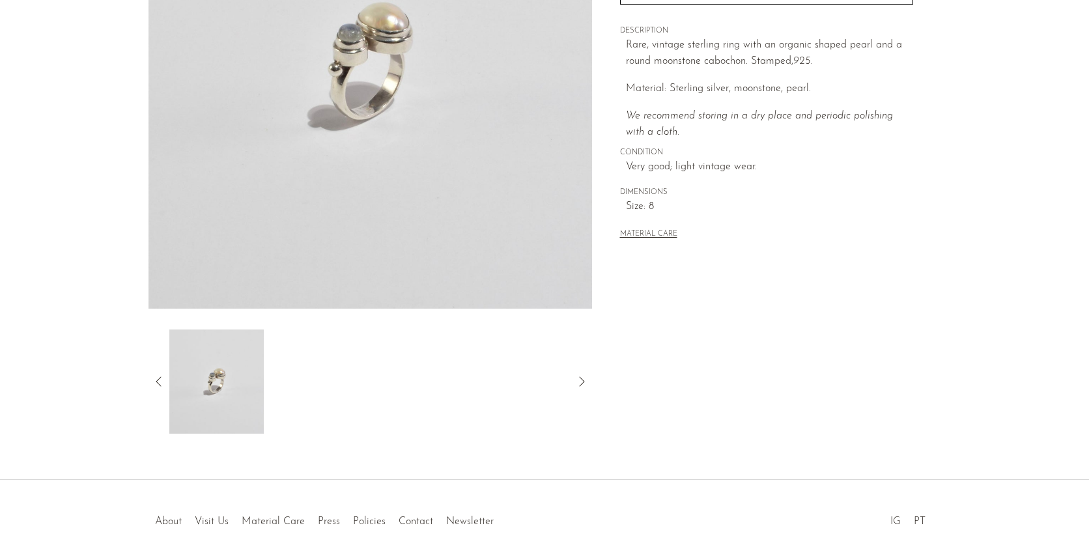
click at [152, 384] on icon at bounding box center [159, 382] width 16 height 16
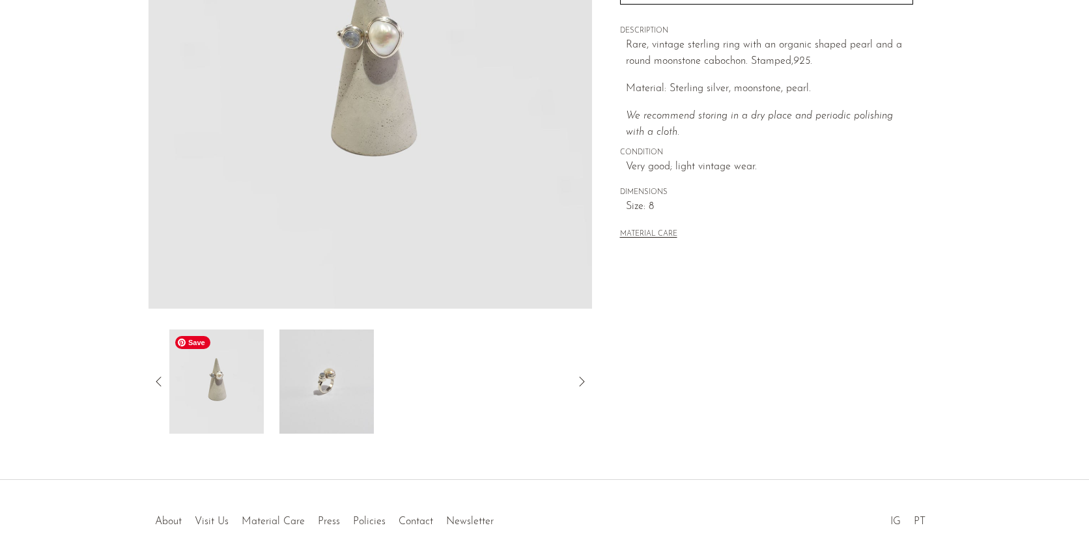
click at [236, 382] on img at bounding box center [216, 382] width 94 height 104
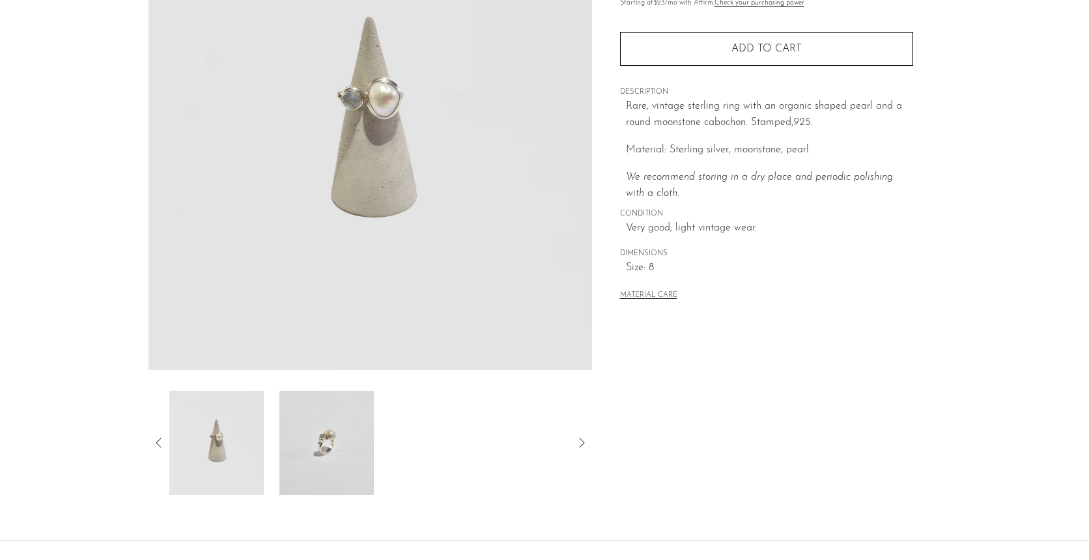
scroll to position [0, 0]
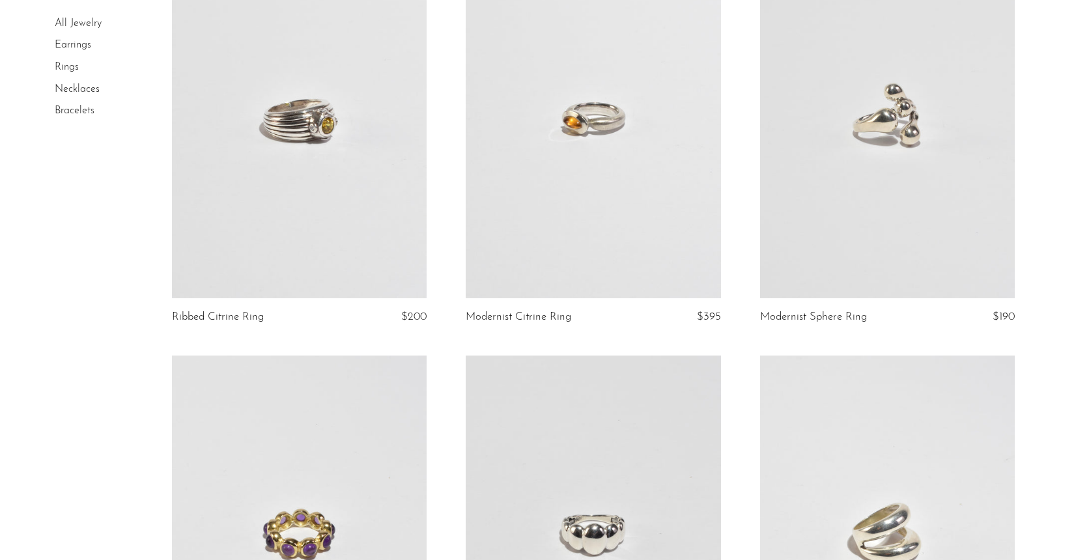
scroll to position [2902, 0]
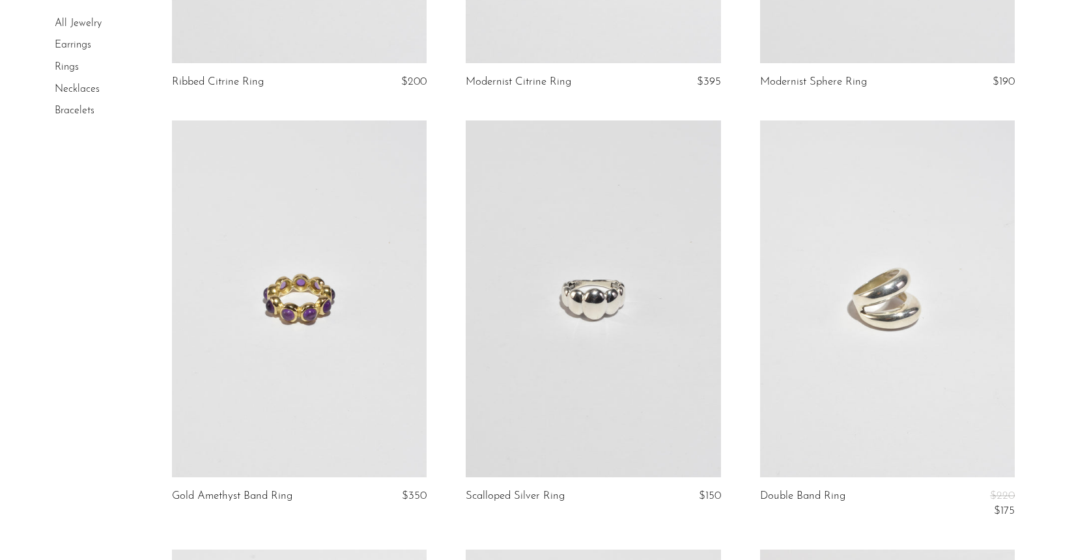
click at [864, 341] on link at bounding box center [887, 298] width 255 height 357
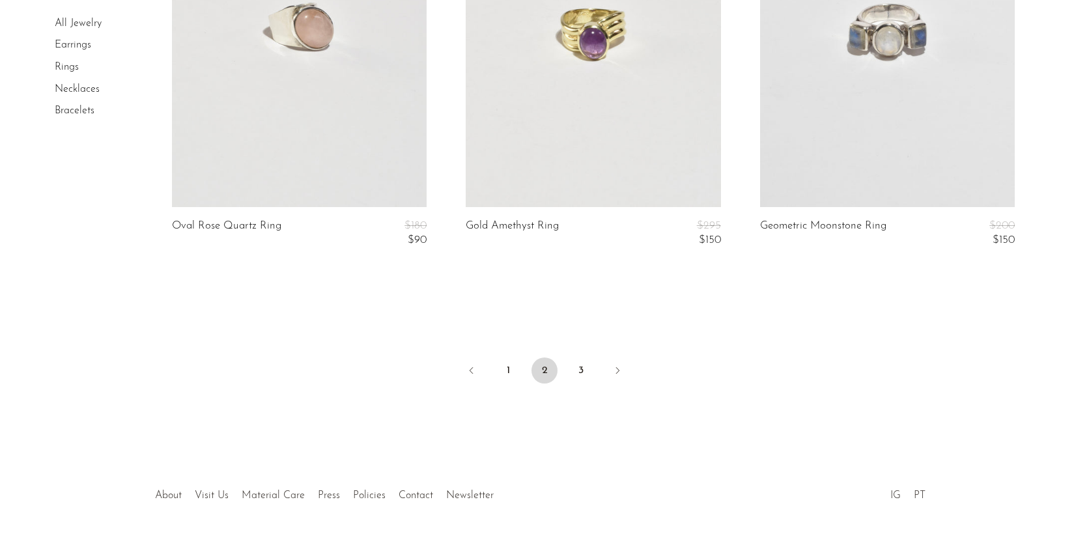
scroll to position [4894, 0]
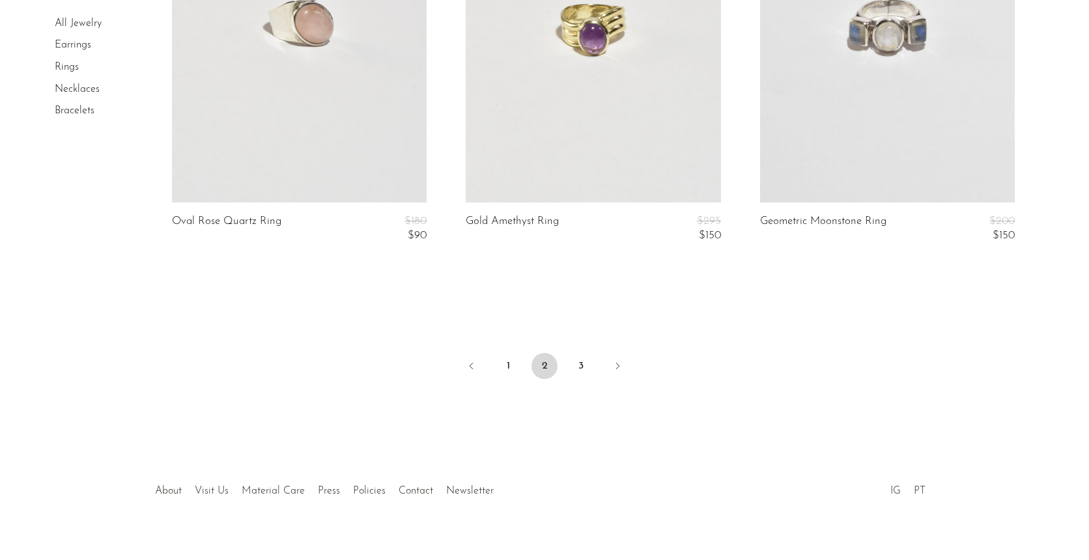
click at [594, 374] on ul "1 2 3" at bounding box center [545, 367] width 834 height 39
click at [580, 370] on link "3" at bounding box center [581, 366] width 26 height 26
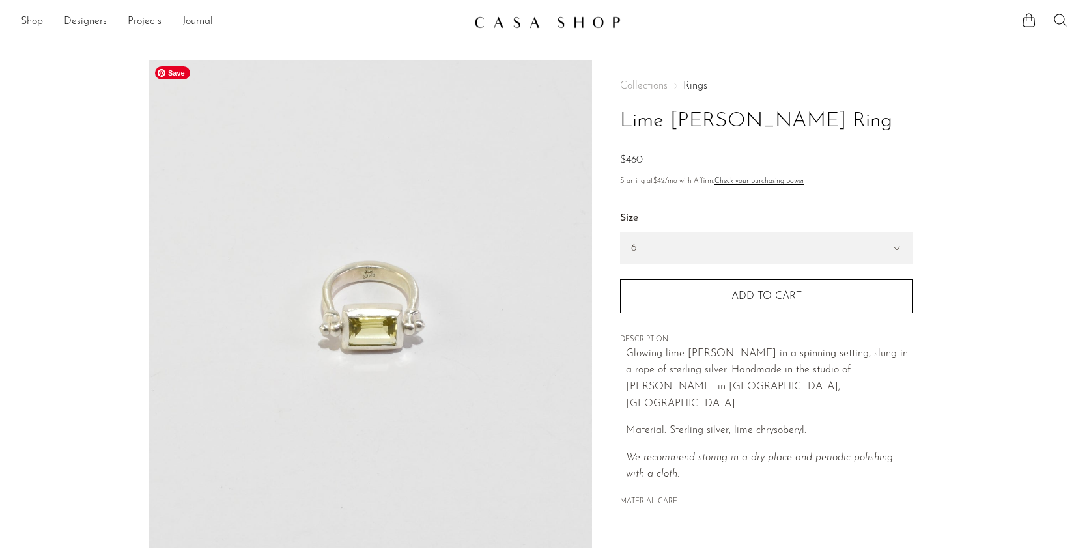
scroll to position [288, 0]
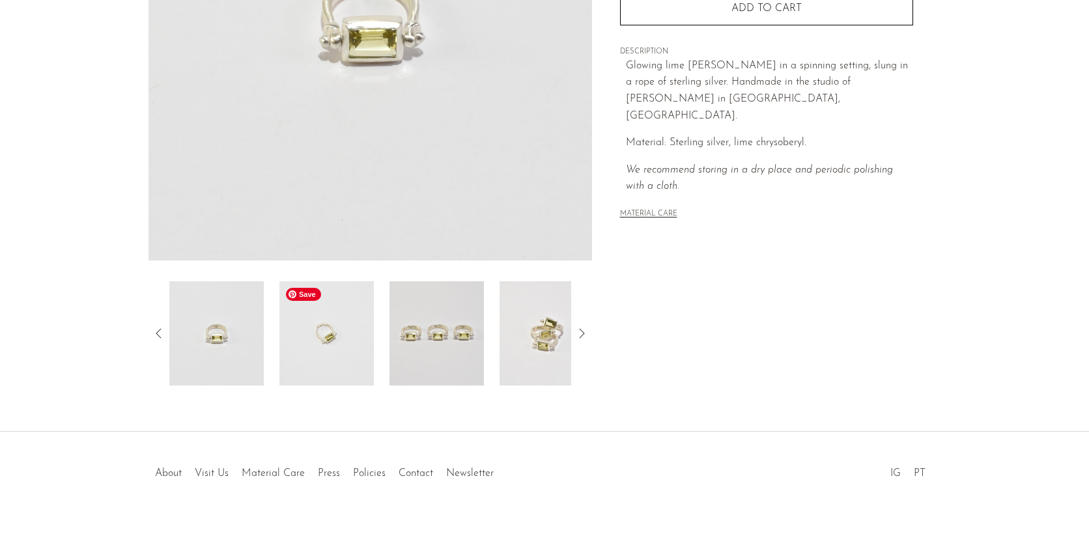
click at [320, 346] on img at bounding box center [326, 333] width 94 height 104
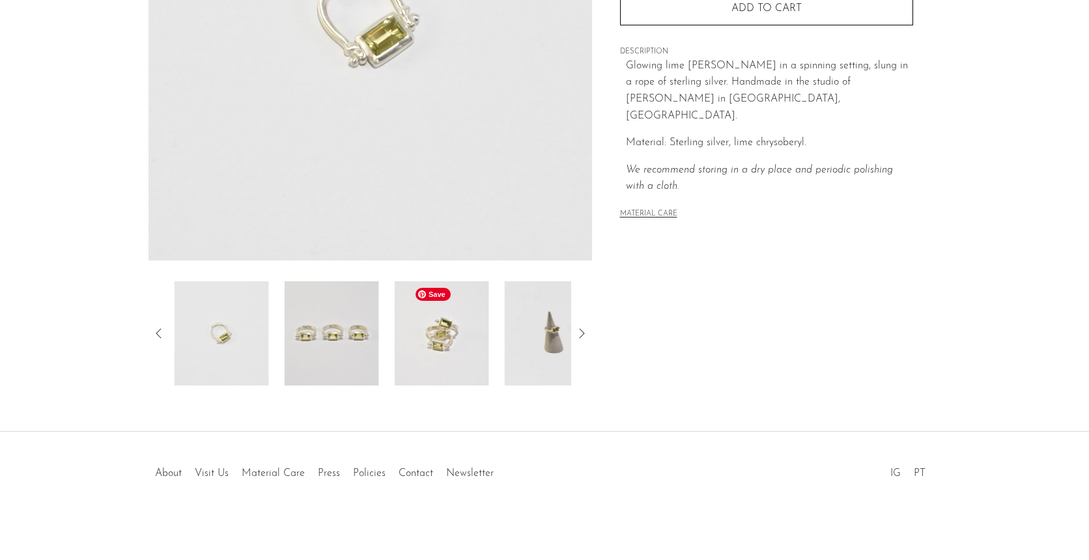
click at [415, 345] on img at bounding box center [442, 333] width 94 height 104
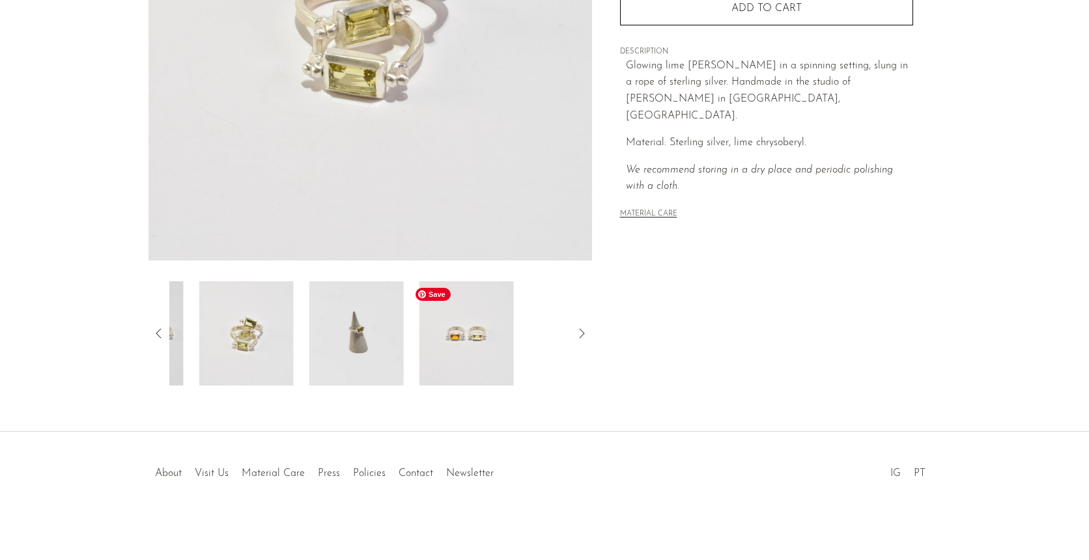
click at [419, 345] on img at bounding box center [466, 333] width 94 height 104
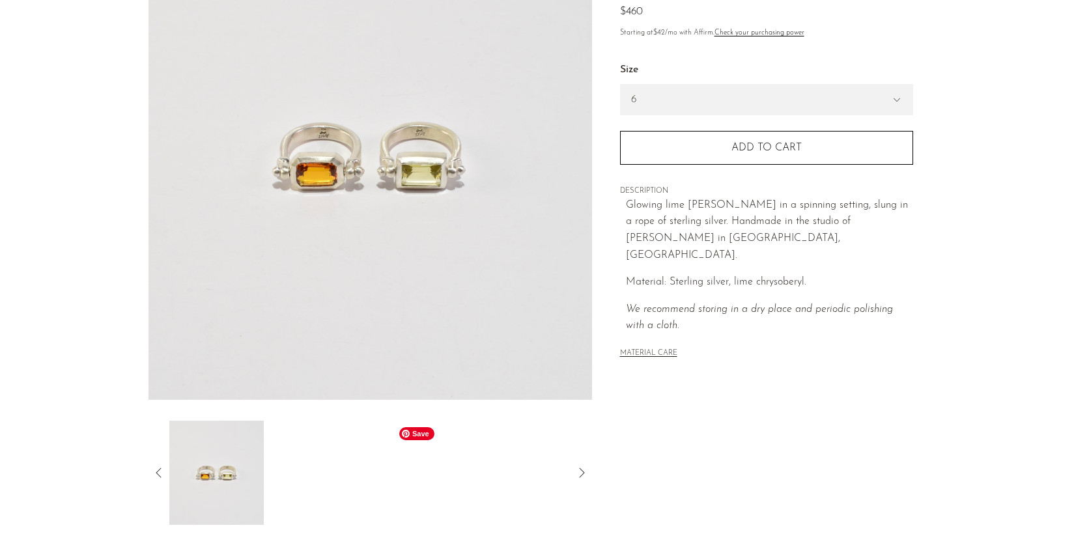
scroll to position [150, 0]
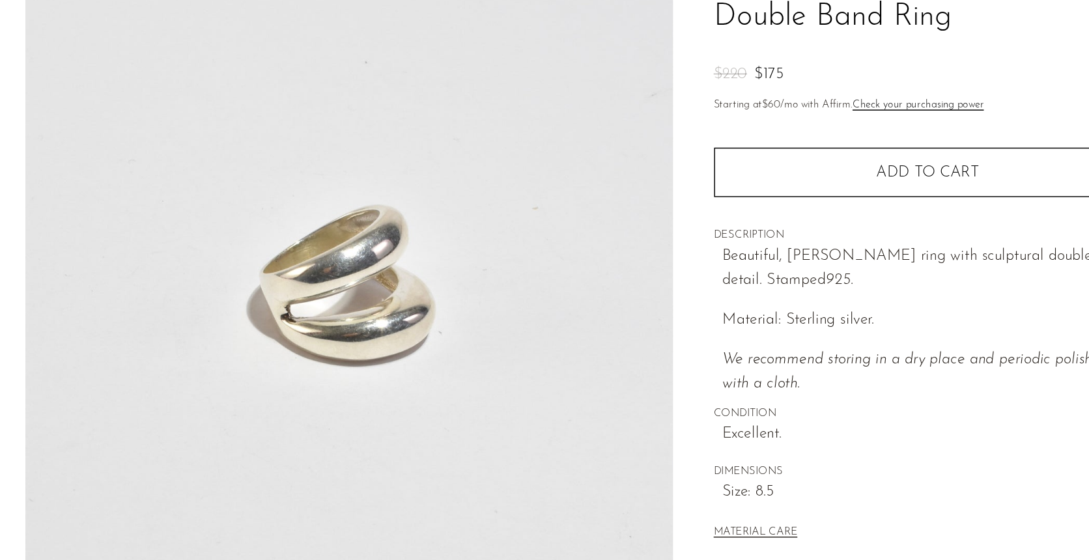
scroll to position [288, 0]
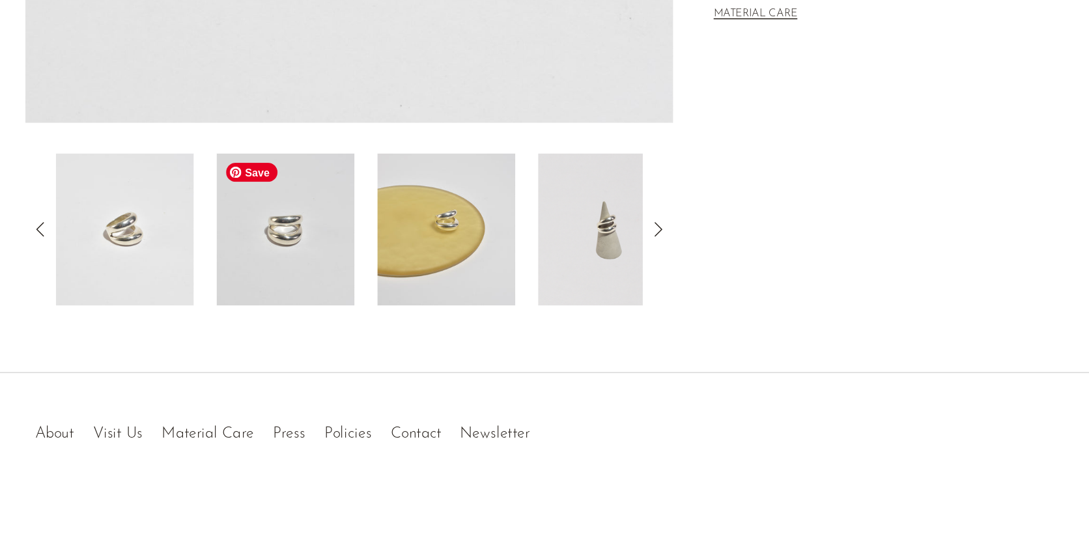
click at [296, 335] on img at bounding box center [326, 333] width 94 height 104
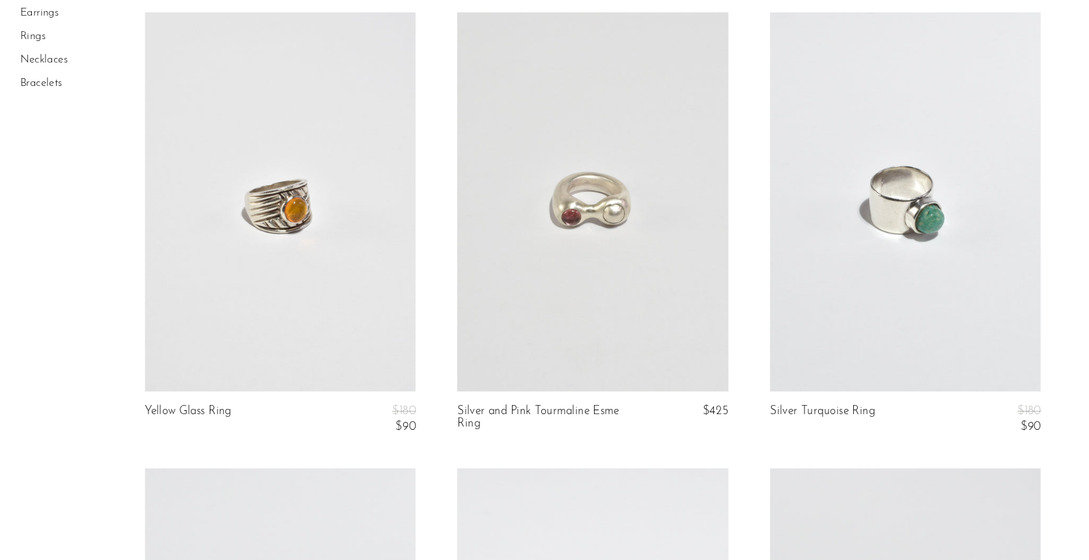
scroll to position [546, 0]
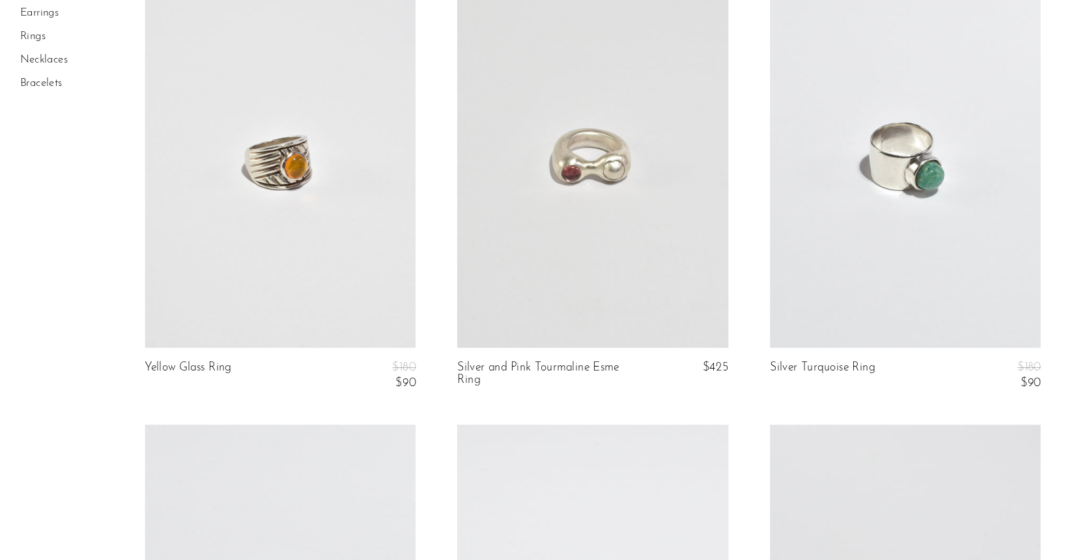
click at [608, 252] on link at bounding box center [593, 181] width 255 height 357
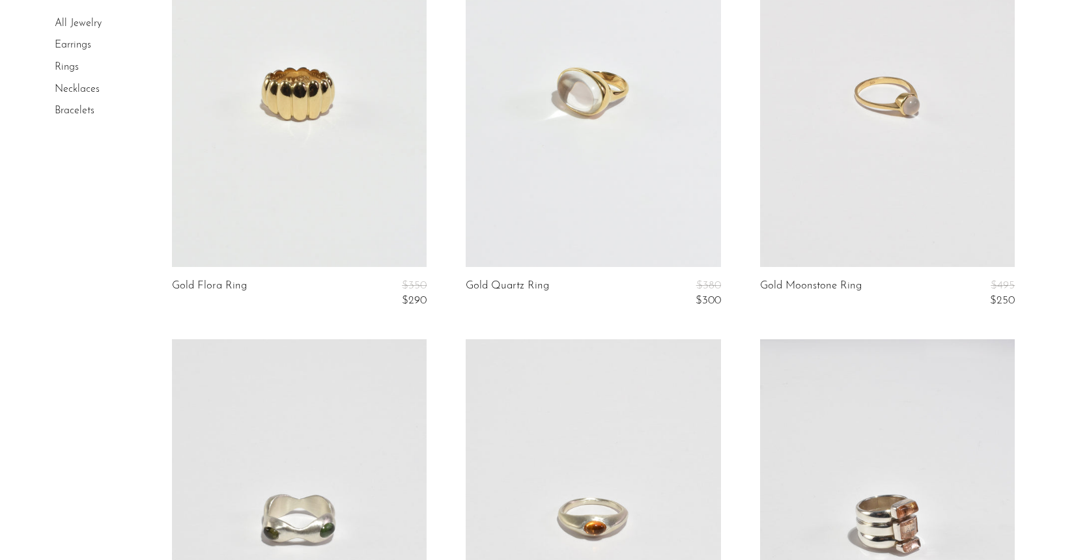
scroll to position [1493, 0]
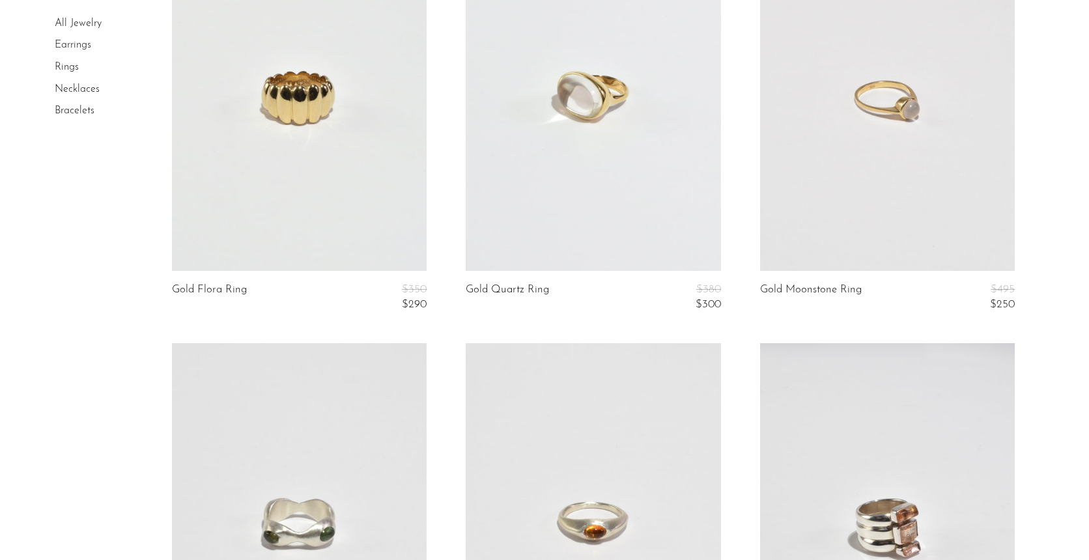
click at [522, 181] on link at bounding box center [593, 92] width 255 height 357
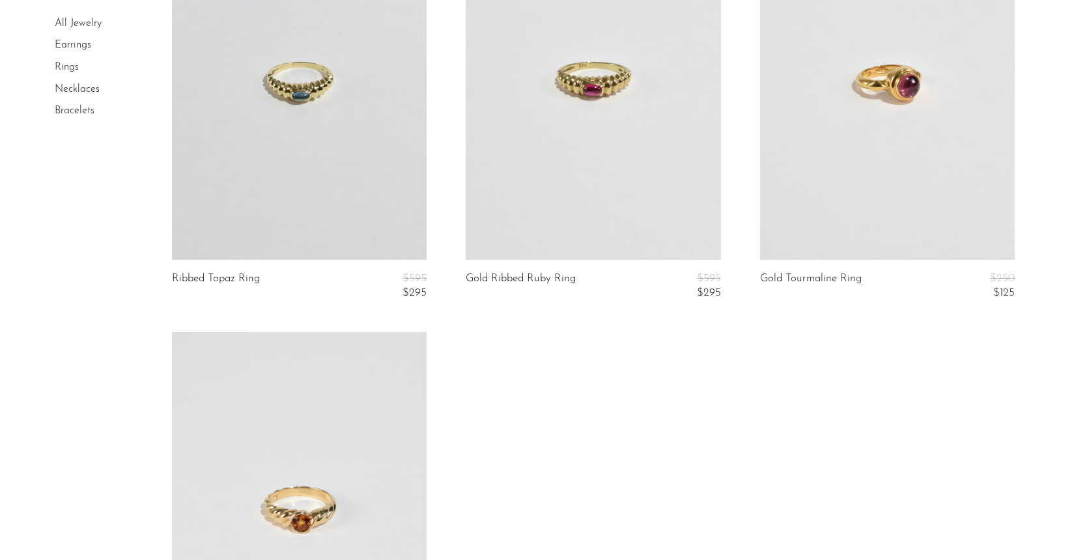
scroll to position [3219, 0]
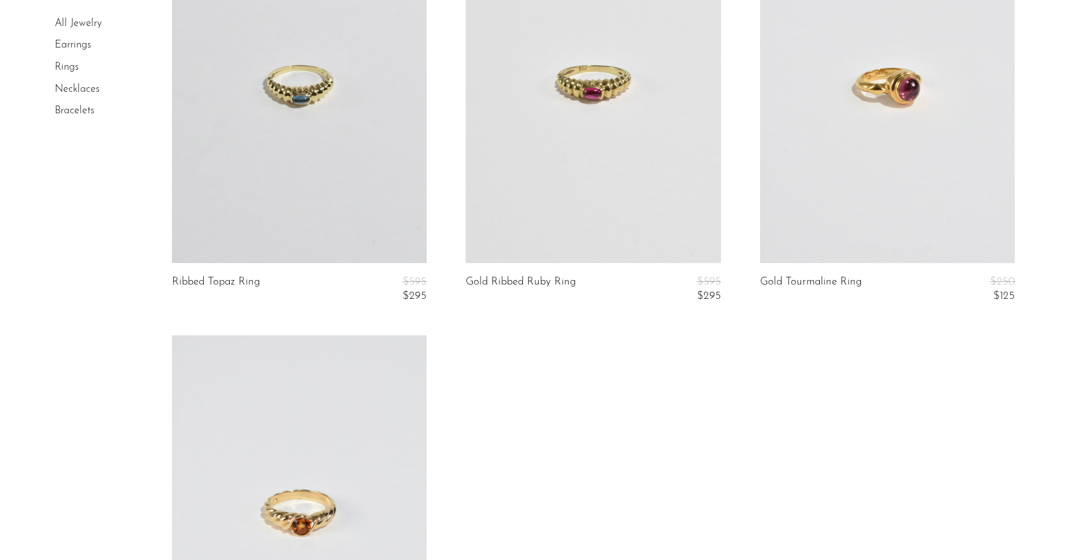
click at [358, 458] on link at bounding box center [299, 513] width 255 height 357
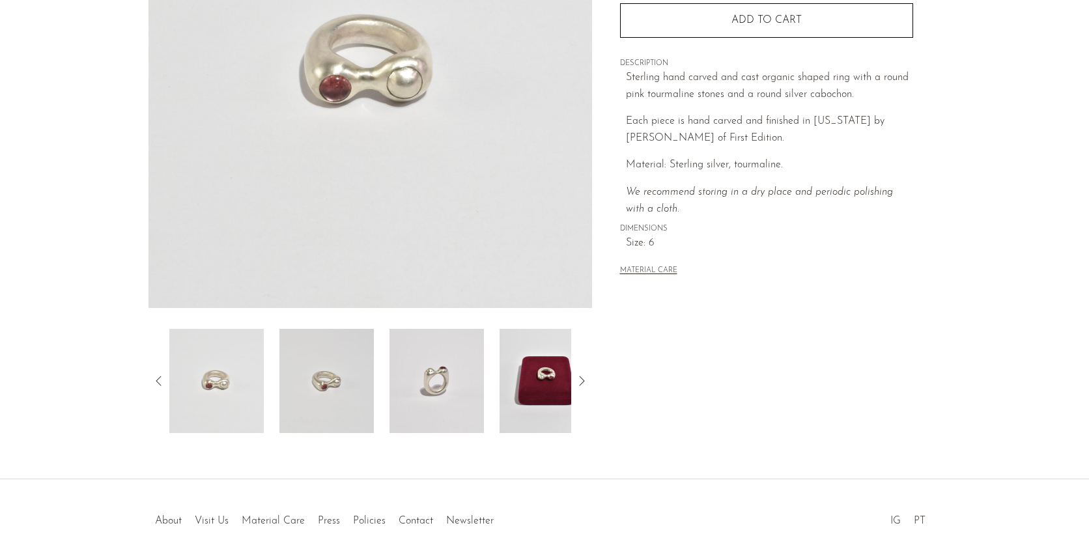
scroll to position [243, 0]
click at [324, 391] on img at bounding box center [326, 378] width 94 height 104
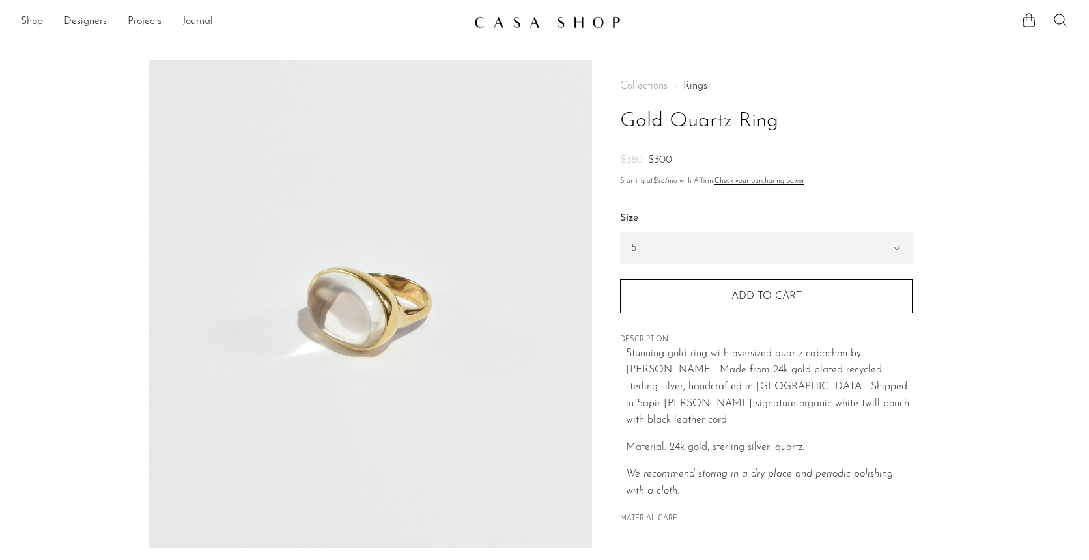
scroll to position [288, 0]
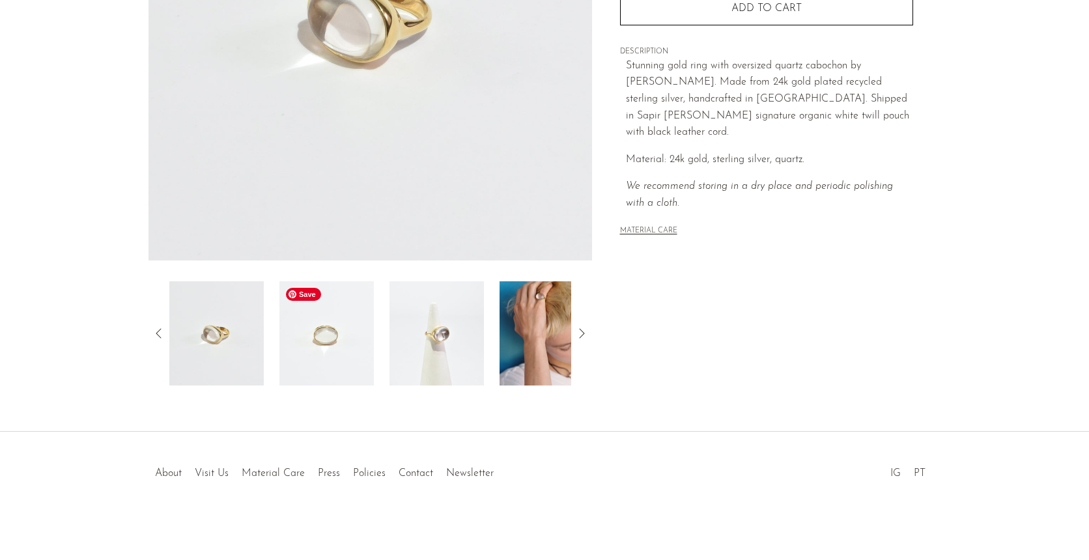
click at [327, 333] on img at bounding box center [326, 333] width 94 height 104
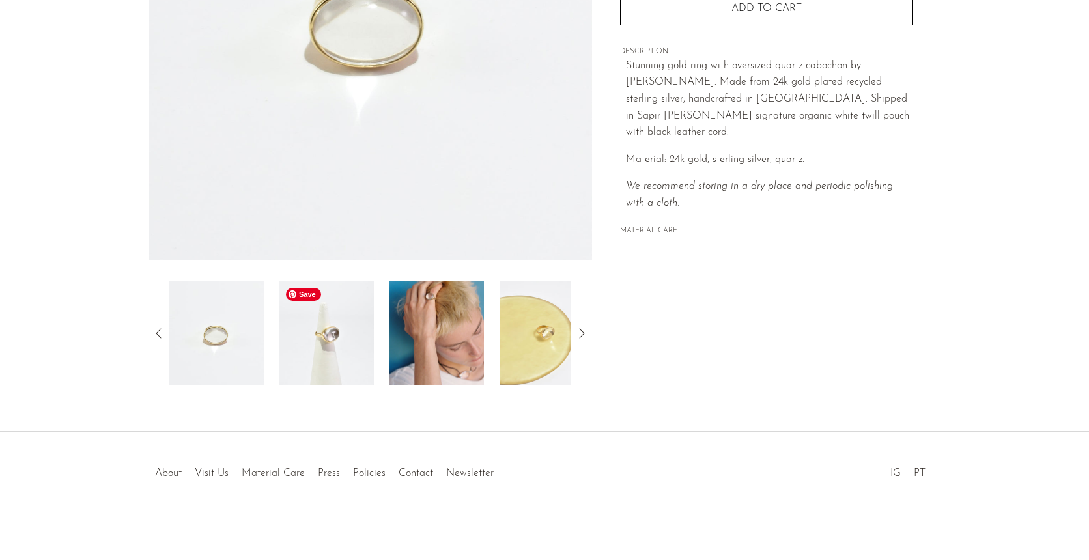
click at [327, 333] on img at bounding box center [326, 333] width 94 height 104
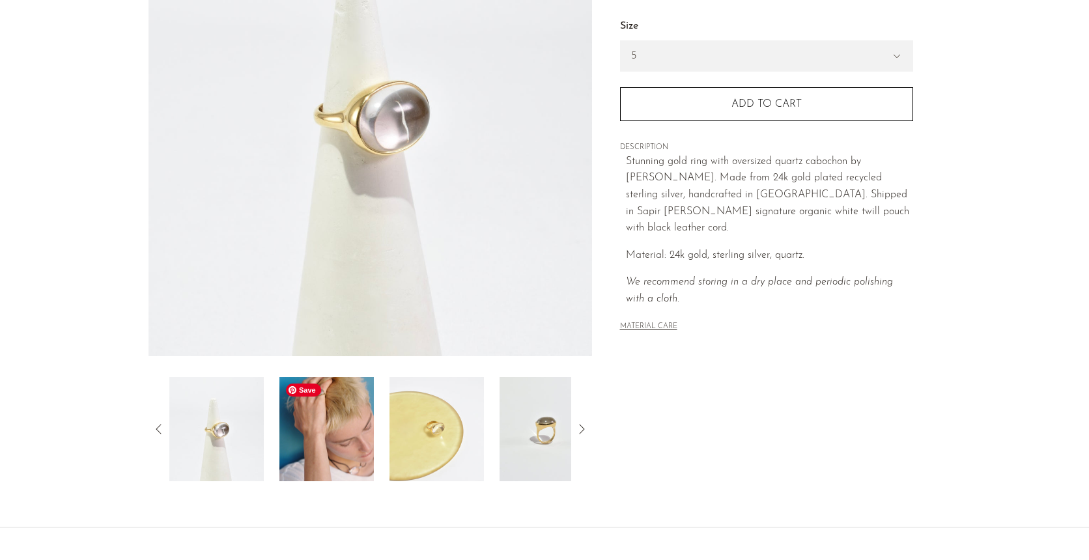
scroll to position [195, 0]
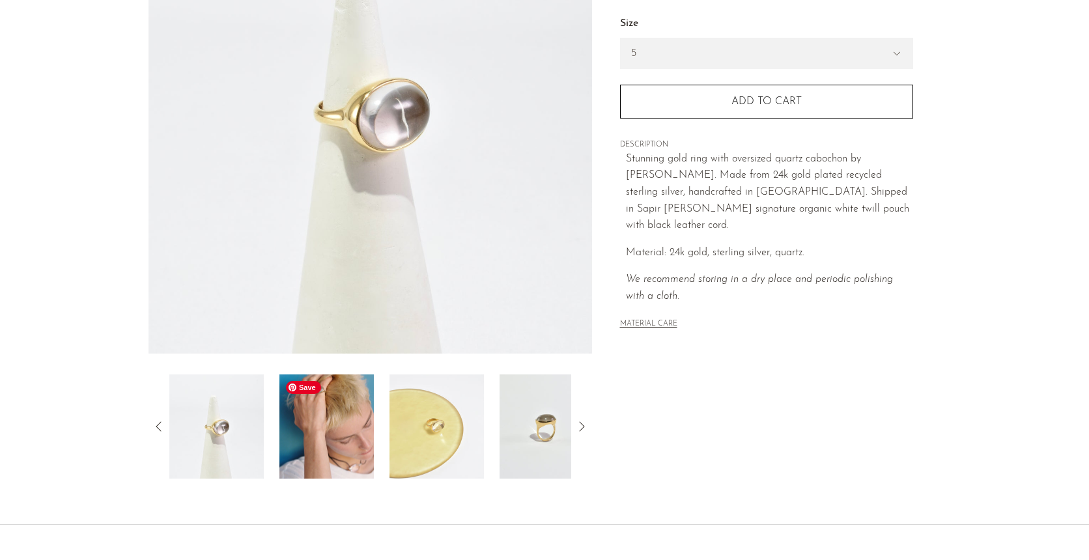
click at [323, 459] on img at bounding box center [326, 426] width 94 height 104
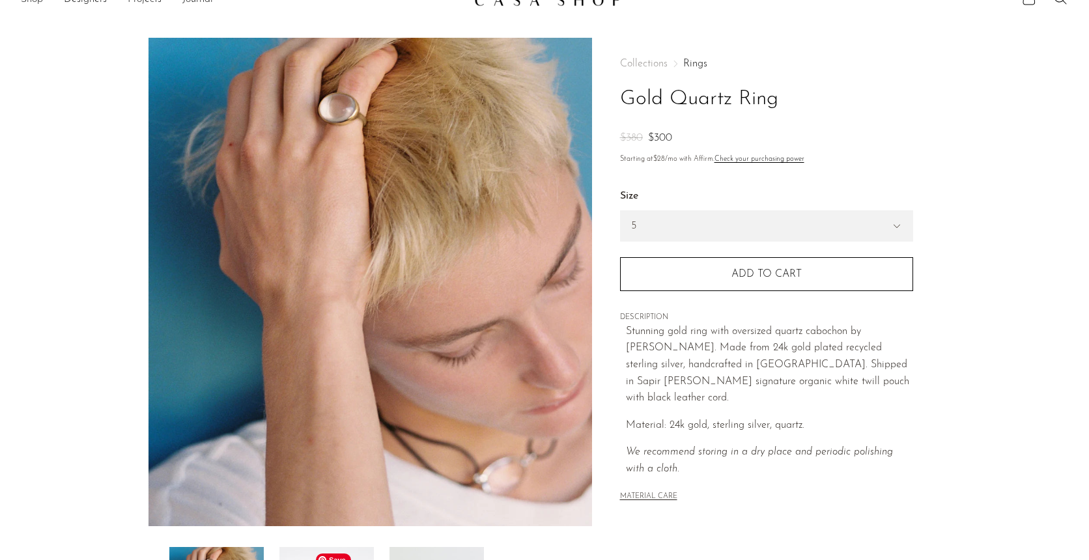
scroll to position [23, 0]
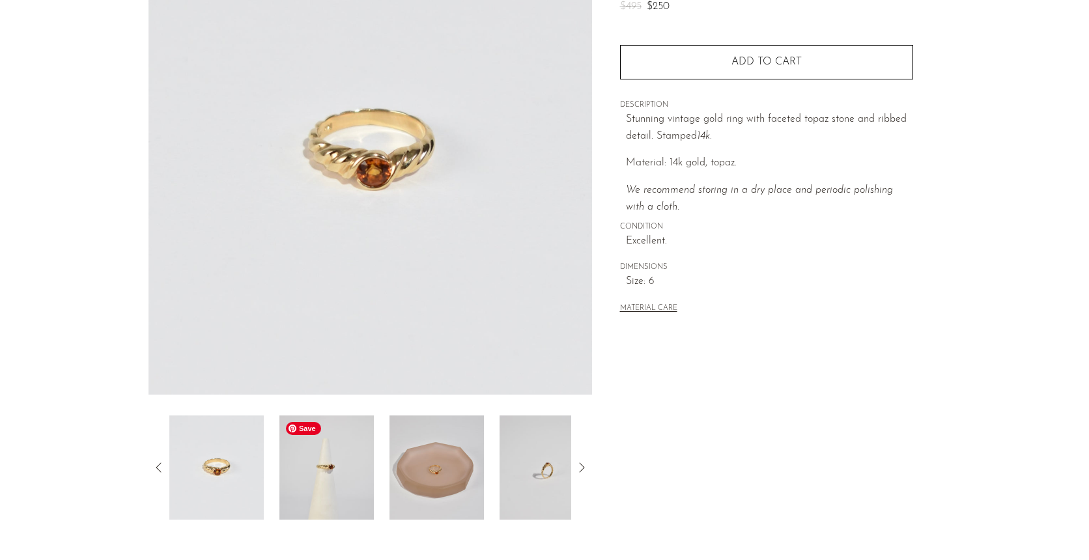
scroll to position [156, 0]
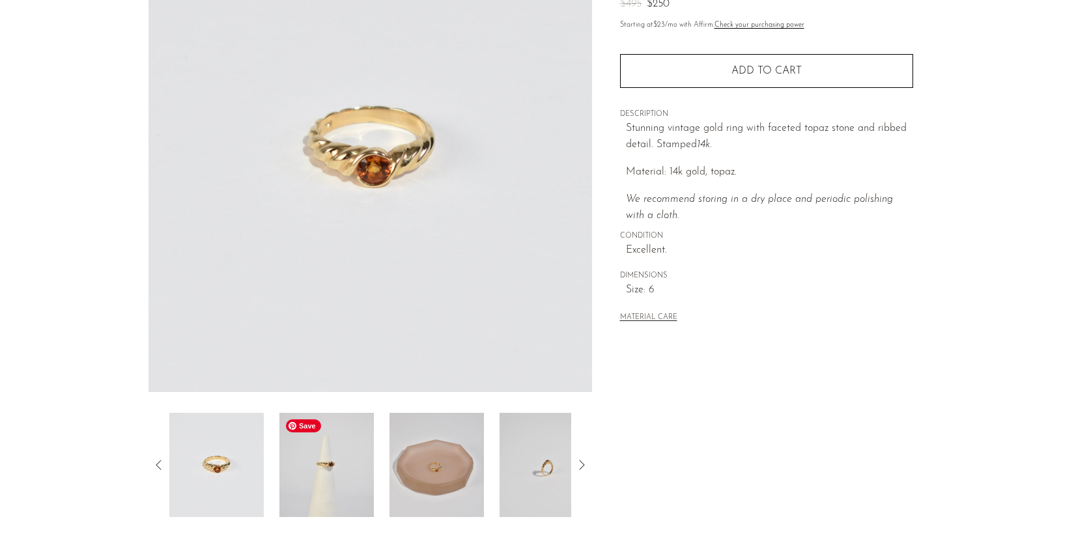
click at [318, 471] on img at bounding box center [326, 465] width 94 height 104
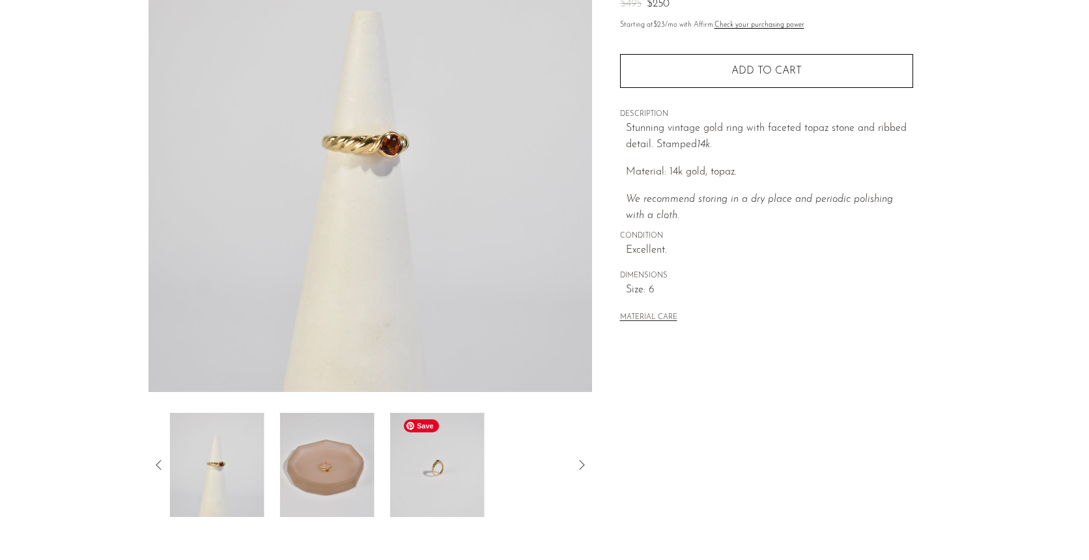
click at [400, 470] on img at bounding box center [437, 465] width 94 height 104
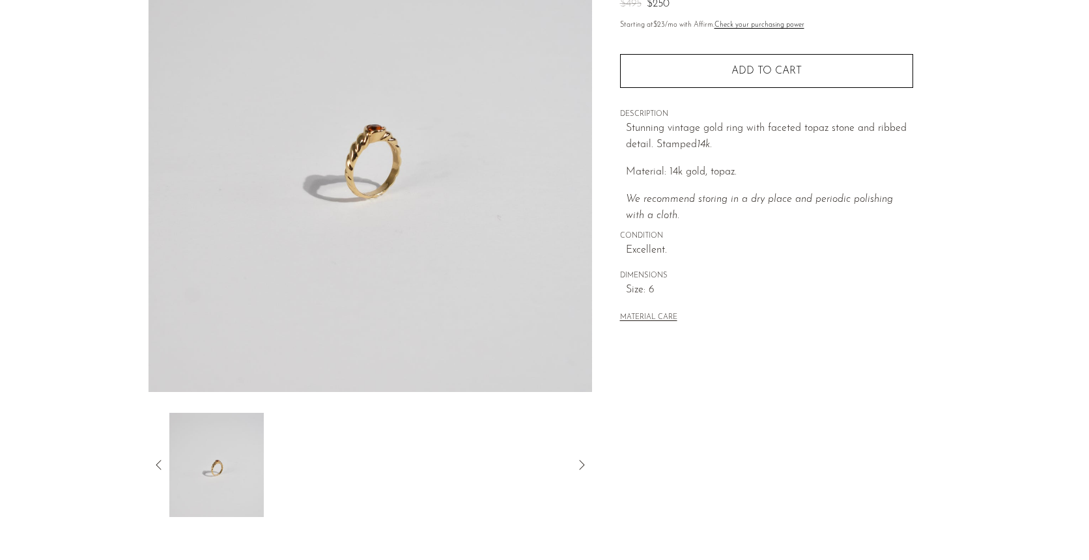
scroll to position [0, 0]
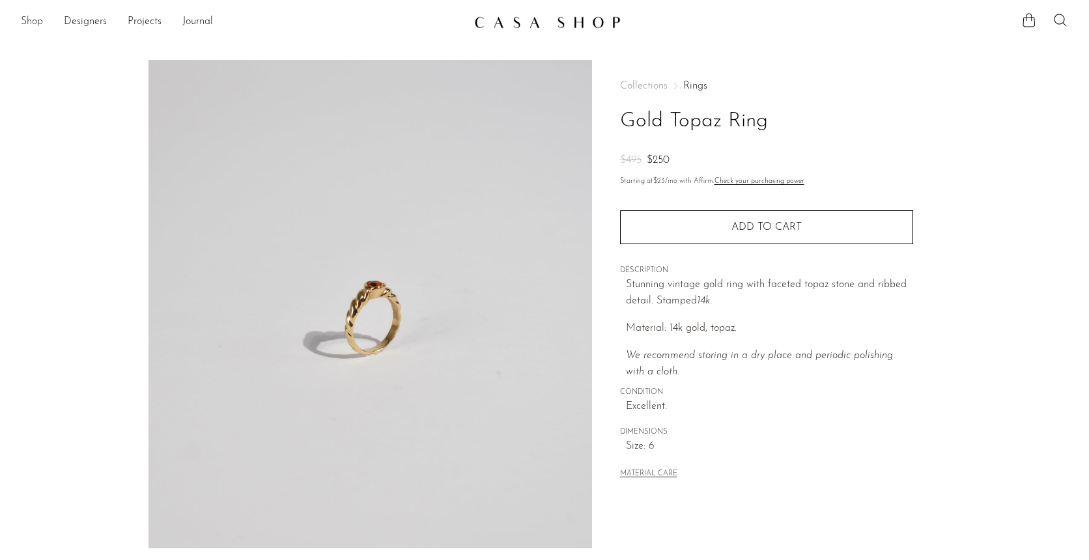
click at [40, 23] on link "Shop" at bounding box center [32, 22] width 22 height 17
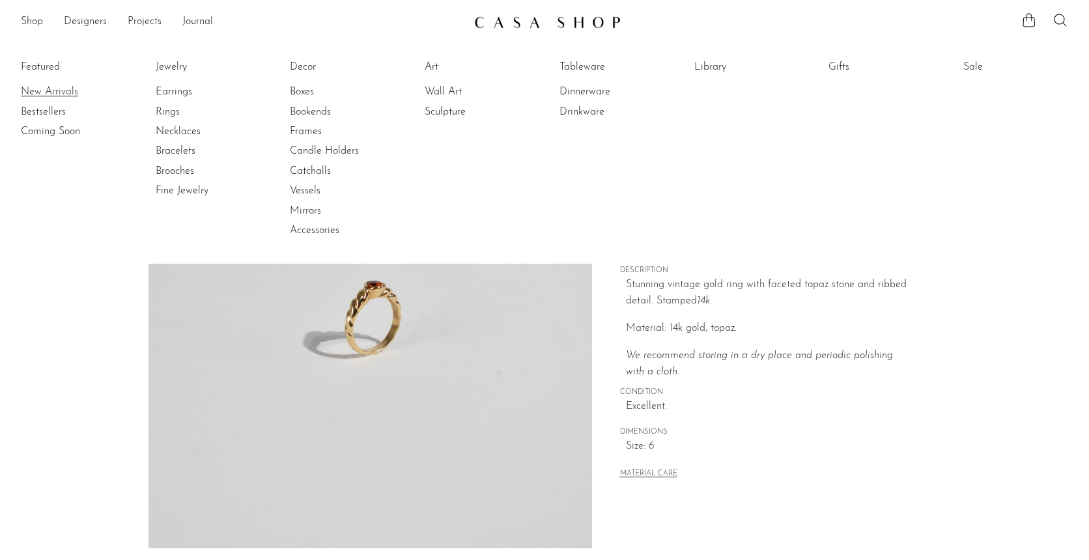
click at [45, 94] on link "New Arrivals" at bounding box center [70, 92] width 98 height 14
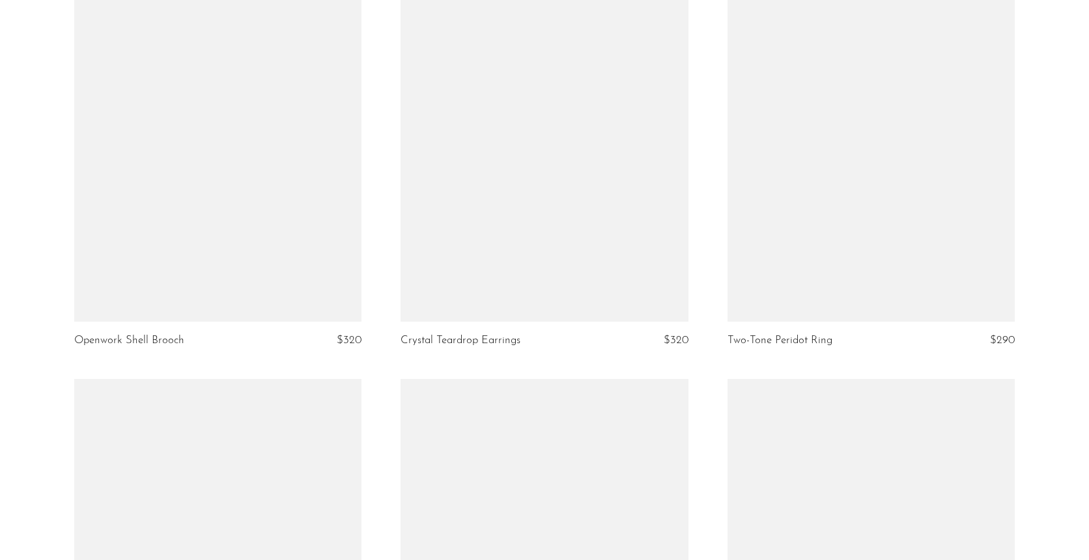
scroll to position [4816, 0]
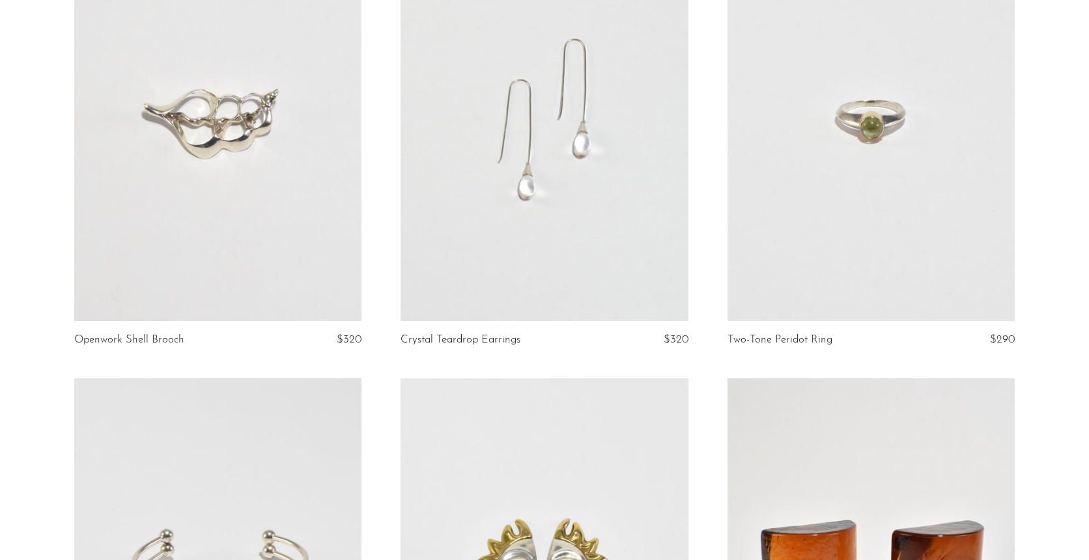
click at [630, 244] on link at bounding box center [545, 119] width 288 height 403
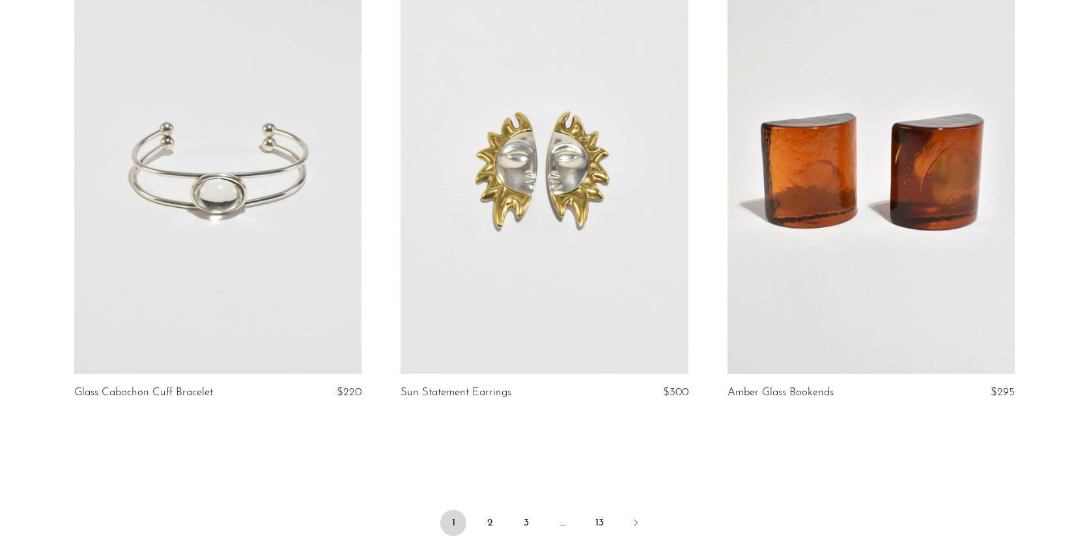
scroll to position [5311, 0]
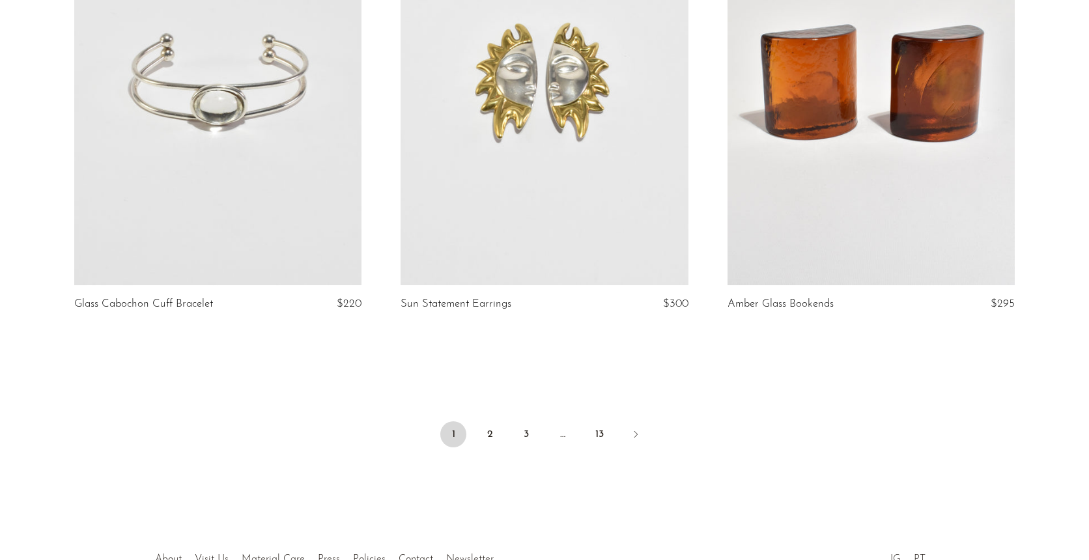
click at [494, 420] on ul "1 2 3 … 13" at bounding box center [545, 435] width 834 height 39
click at [488, 434] on link "2" at bounding box center [490, 434] width 26 height 26
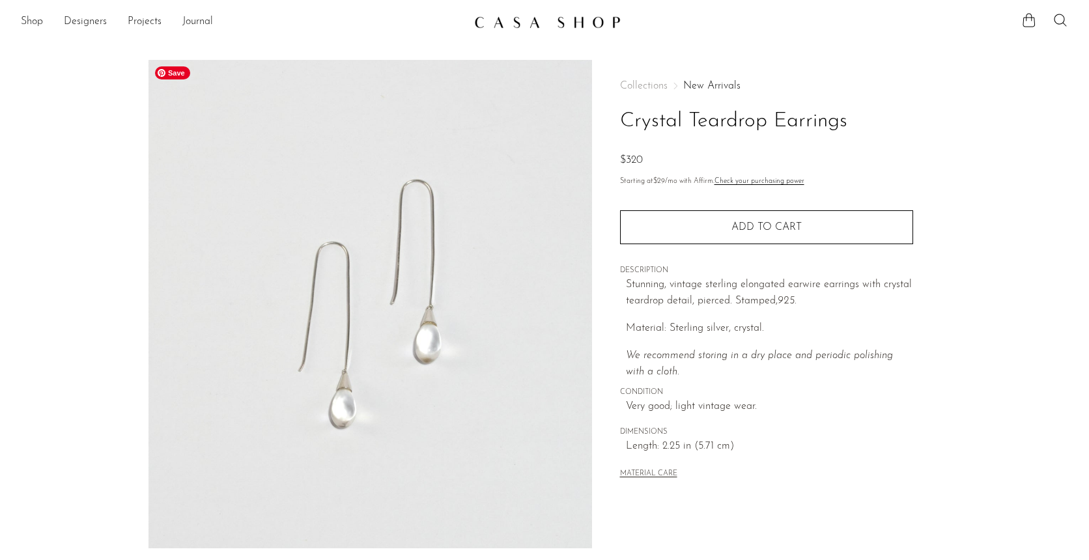
scroll to position [288, 0]
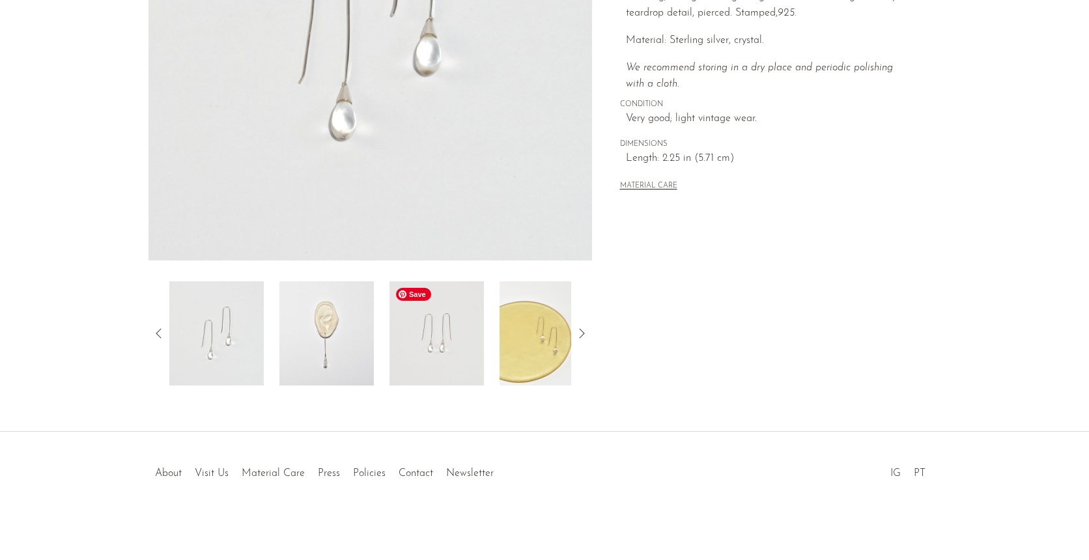
click at [433, 335] on img at bounding box center [436, 333] width 94 height 104
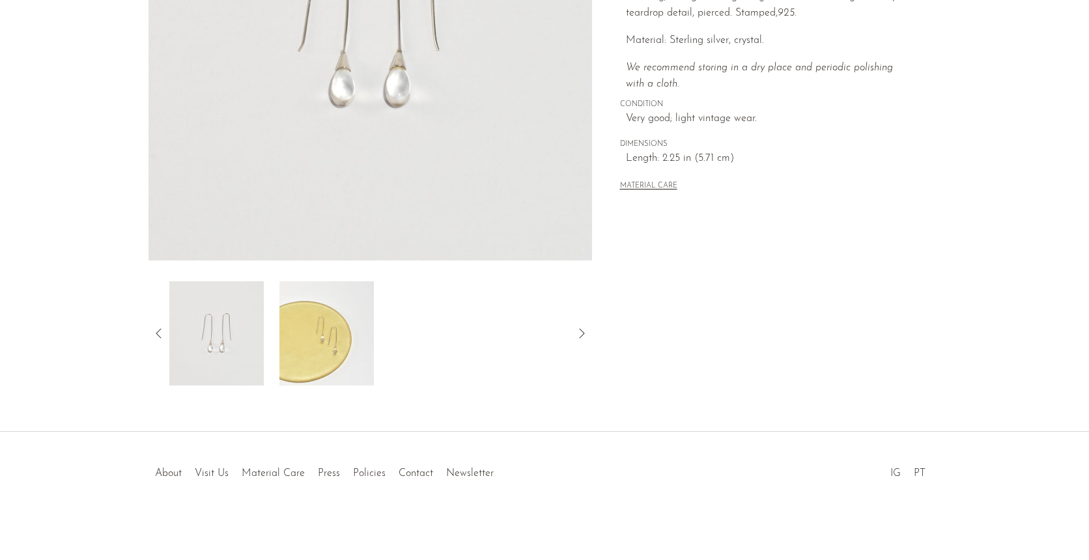
click at [153, 326] on icon at bounding box center [159, 334] width 16 height 16
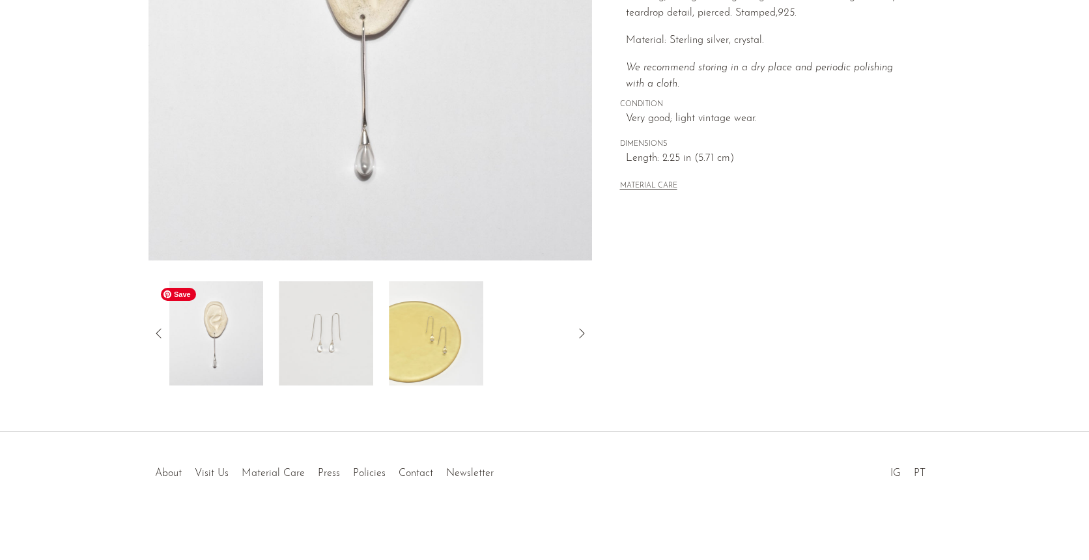
click at [243, 327] on img at bounding box center [216, 333] width 94 height 104
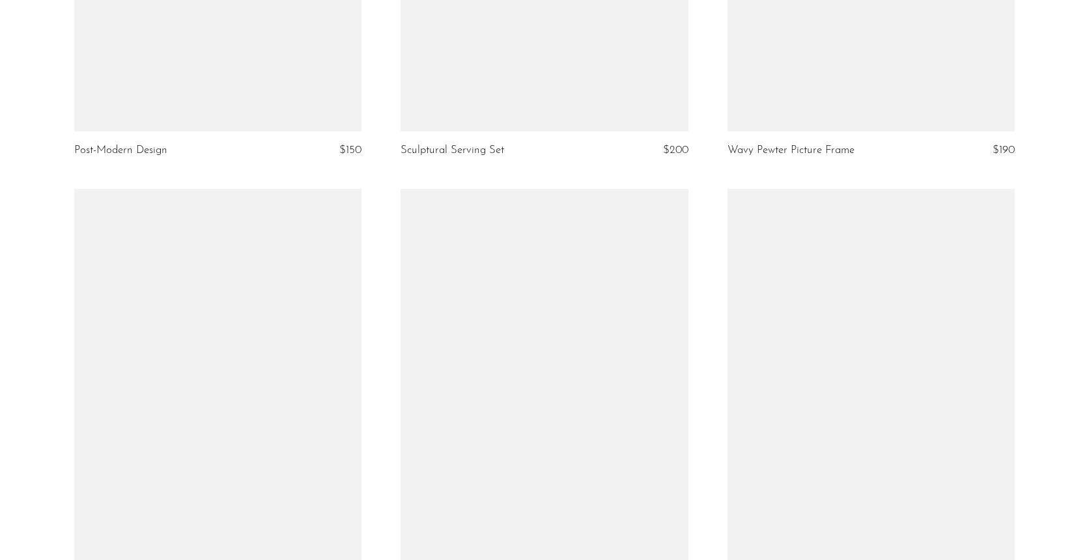
scroll to position [4638, 0]
